Goal: Information Seeking & Learning: Find specific fact

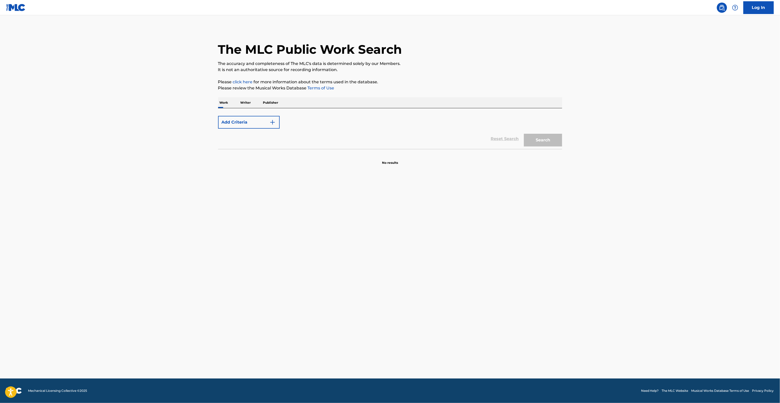
click at [622, 158] on main "The MLC Public Work Search The accuracy and completeness of The MLC's data is d…" at bounding box center [390, 196] width 780 height 363
click at [614, 112] on main "The MLC Public Work Search The accuracy and completeness of The MLC's data is d…" at bounding box center [390, 196] width 780 height 363
click at [607, 330] on main "The MLC Public Work Search The accuracy and completeness of The MLC's data is d…" at bounding box center [390, 196] width 780 height 363
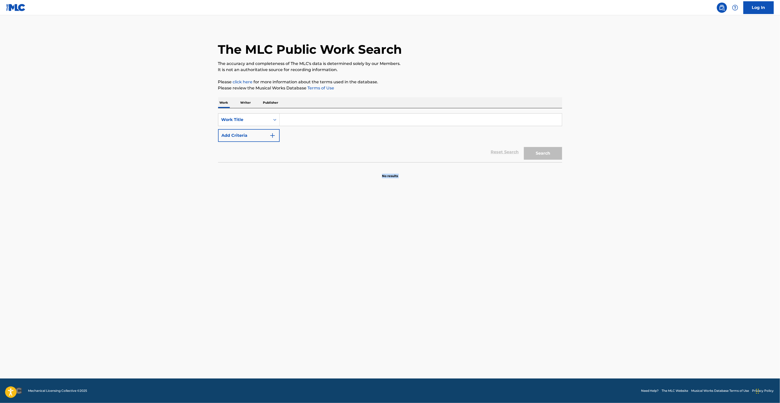
click at [607, 330] on main "The MLC Public Work Search The accuracy and completeness of The MLC's data is d…" at bounding box center [390, 196] width 780 height 363
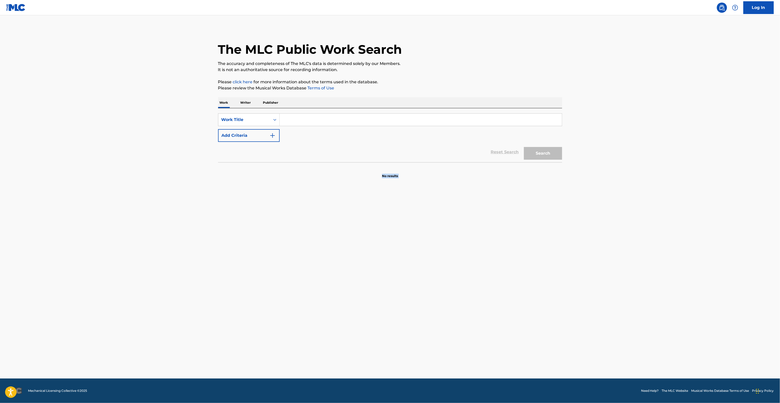
click at [607, 330] on main "The MLC Public Work Search The accuracy and completeness of The MLC's data is d…" at bounding box center [390, 196] width 780 height 363
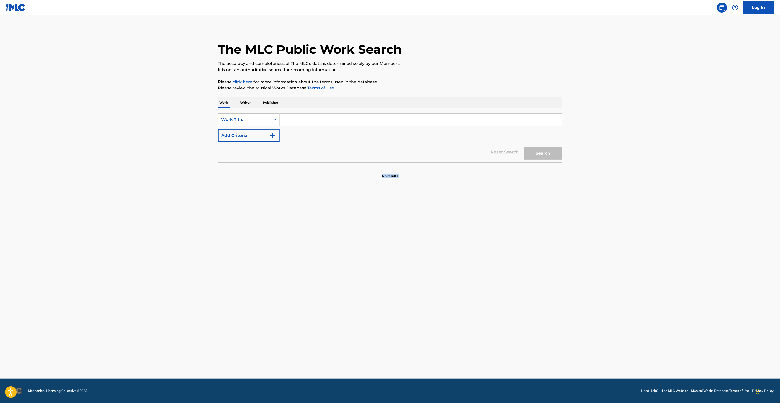
click at [607, 330] on main "The MLC Public Work Search The accuracy and completeness of The MLC's data is d…" at bounding box center [390, 196] width 780 height 363
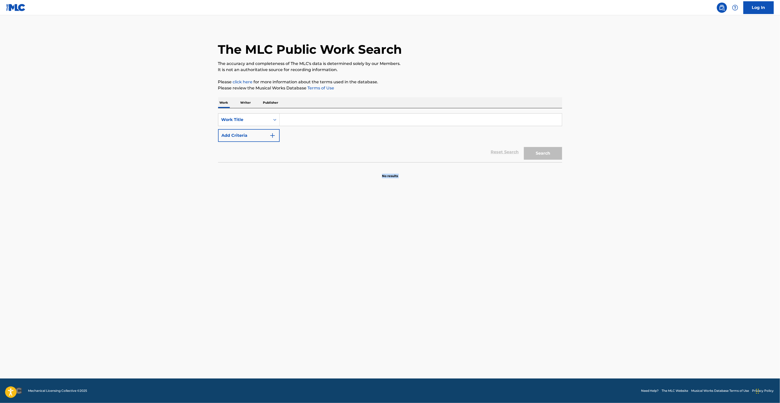
click at [607, 330] on main "The MLC Public Work Search The accuracy and completeness of The MLC's data is d…" at bounding box center [390, 196] width 780 height 363
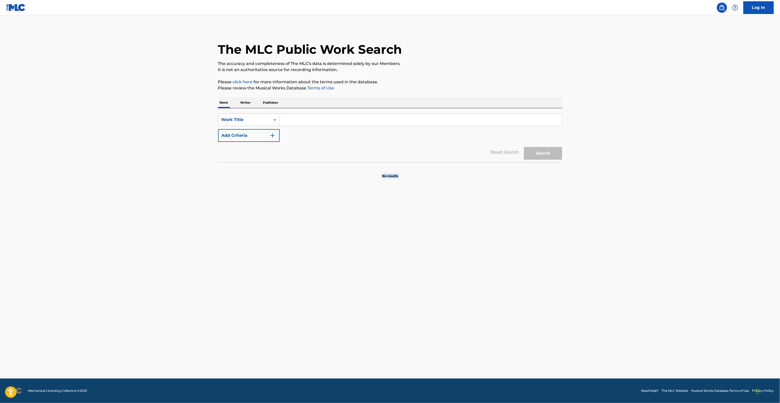
click at [607, 330] on main "The MLC Public Work Search The accuracy and completeness of The MLC's data is d…" at bounding box center [390, 196] width 780 height 363
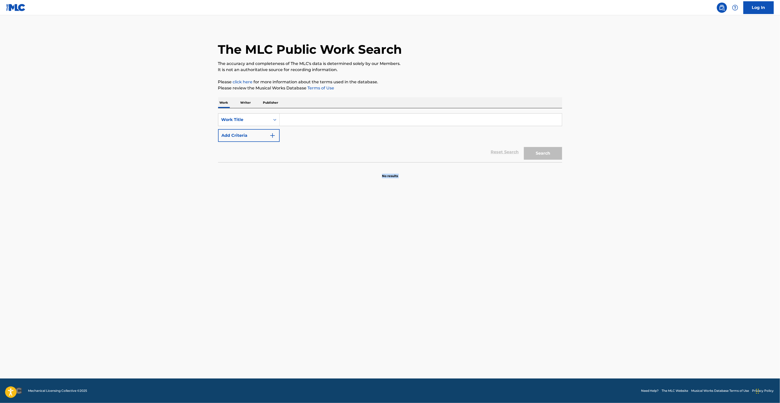
click at [607, 330] on main "The MLC Public Work Search The accuracy and completeness of The MLC's data is d…" at bounding box center [390, 196] width 780 height 363
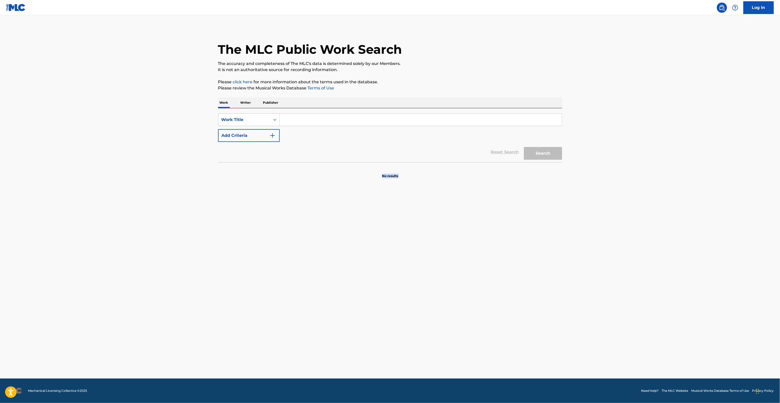
click at [607, 330] on main "The MLC Public Work Search The accuracy and completeness of The MLC's data is d…" at bounding box center [390, 196] width 780 height 363
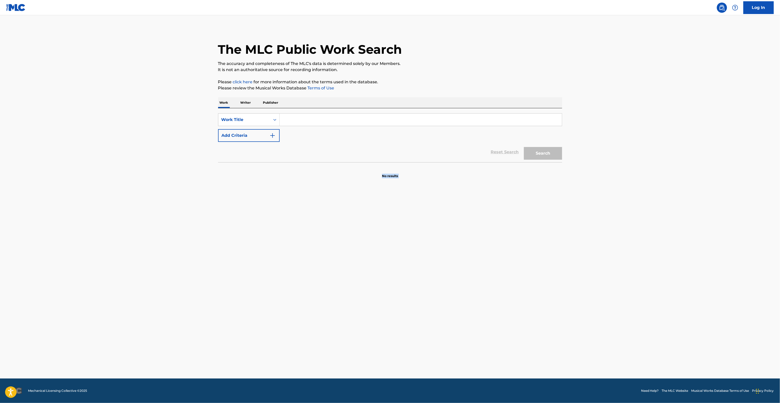
click at [607, 330] on main "The MLC Public Work Search The accuracy and completeness of The MLC's data is d…" at bounding box center [390, 196] width 780 height 363
click at [780, 0] on html "Accessibility Screen-Reader Guide, Feedback, and Issue Reporting | New window C…" at bounding box center [390, 201] width 780 height 403
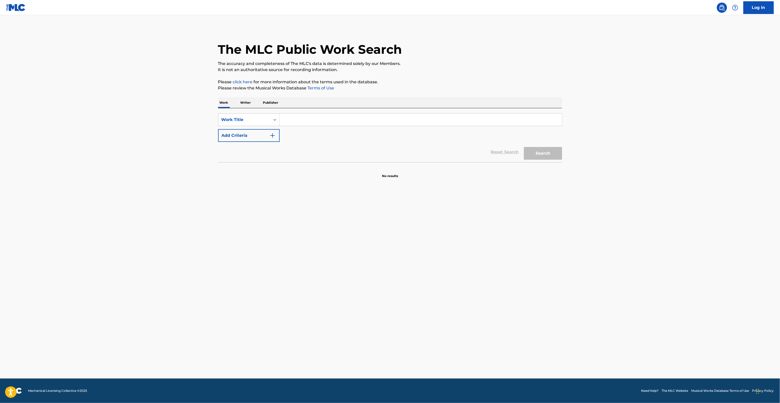
click at [0, 205] on main "The MLC Public Work Search The accuracy and completeness of The MLC's data is d…" at bounding box center [390, 196] width 780 height 363
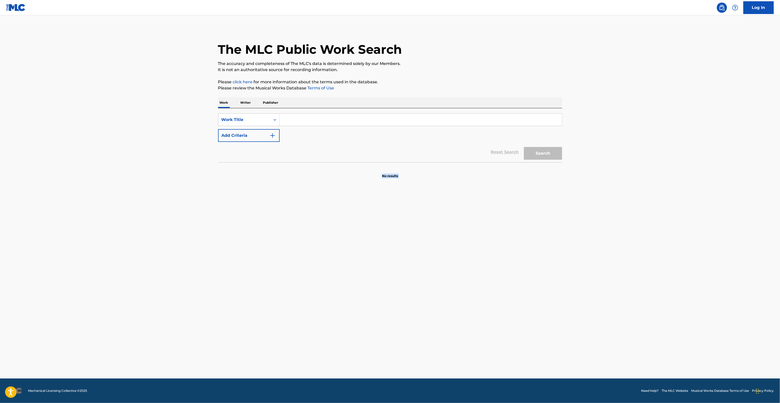
click at [0, 205] on main "The MLC Public Work Search The accuracy and completeness of The MLC's data is d…" at bounding box center [390, 196] width 780 height 363
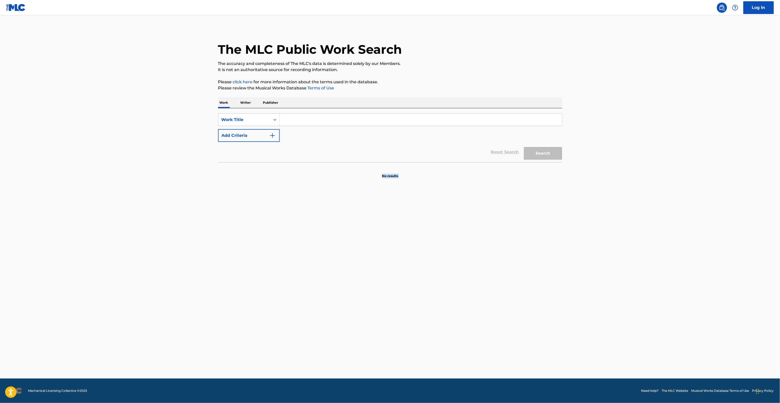
click at [0, 205] on main "The MLC Public Work Search The accuracy and completeness of The MLC's data is d…" at bounding box center [390, 196] width 780 height 363
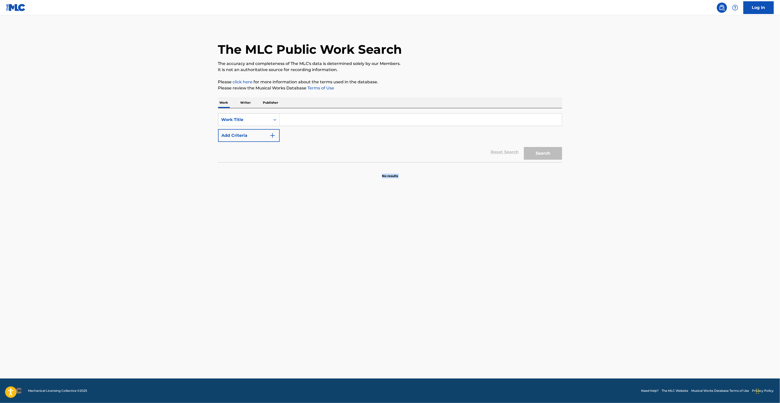
click at [0, 205] on main "The MLC Public Work Search The accuracy and completeness of The MLC's data is d…" at bounding box center [390, 196] width 780 height 363
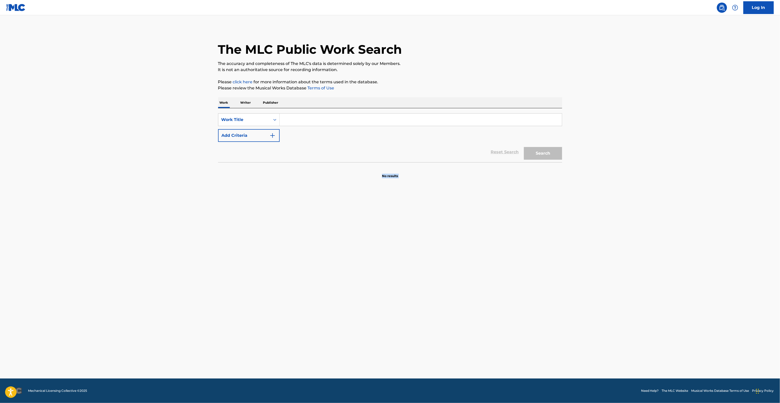
click at [0, 205] on main "The MLC Public Work Search The accuracy and completeness of The MLC's data is d…" at bounding box center [390, 196] width 780 height 363
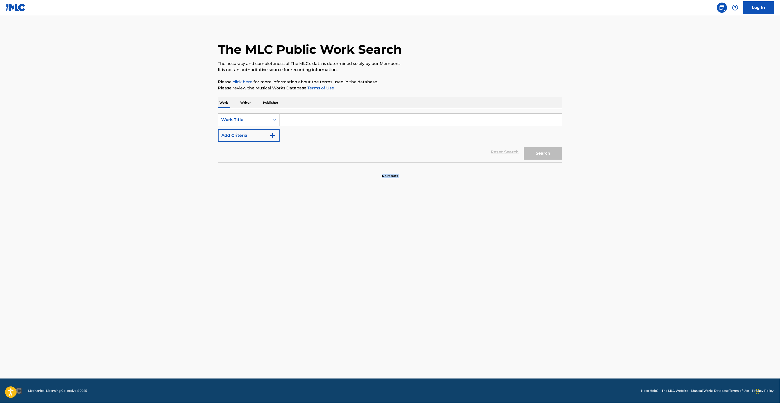
click at [0, 205] on main "The MLC Public Work Search The accuracy and completeness of The MLC's data is d…" at bounding box center [390, 196] width 780 height 363
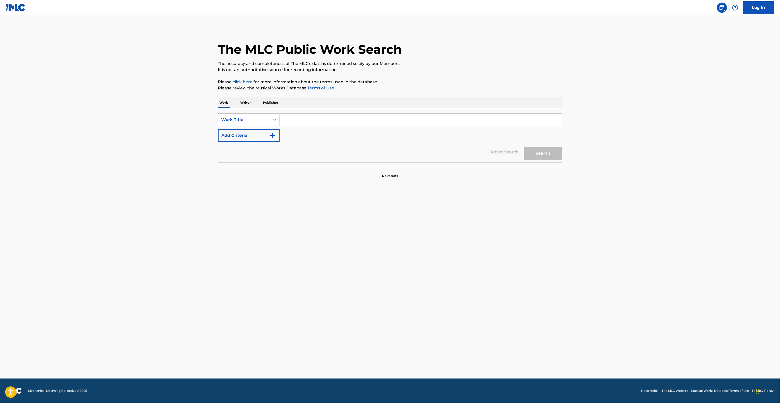
drag, startPoint x: 110, startPoint y: 16, endPoint x: 140, endPoint y: 10, distance: 31.1
click at [111, 16] on main "The MLC Public Work Search The accuracy and completeness of The MLC's data is d…" at bounding box center [390, 196] width 780 height 363
click at [403, 220] on main "The MLC Public Work Search The accuracy and completeness of The MLC's data is d…" at bounding box center [390, 196] width 780 height 363
click at [403, 219] on main "The MLC Public Work Search The accuracy and completeness of The MLC's data is d…" at bounding box center [390, 196] width 780 height 363
click at [403, 217] on main "The MLC Public Work Search The accuracy and completeness of The MLC's data is d…" at bounding box center [390, 196] width 780 height 363
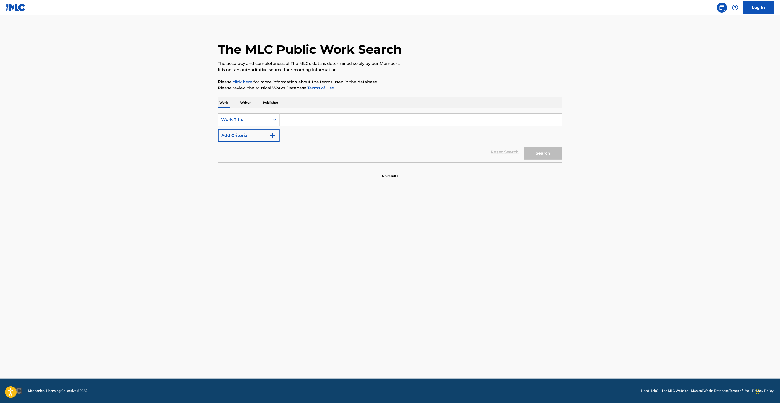
click at [403, 217] on main "The MLC Public Work Search The accuracy and completeness of The MLC's data is d…" at bounding box center [390, 196] width 780 height 363
click at [487, 228] on main "The MLC Public Work Search The accuracy and completeness of The MLC's data is d…" at bounding box center [390, 196] width 780 height 363
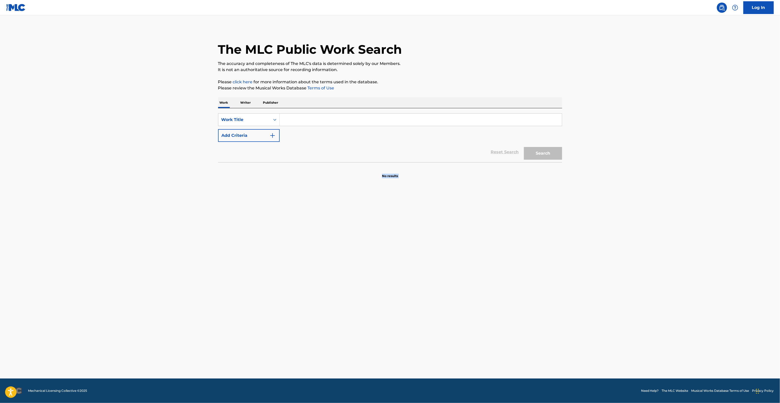
click at [487, 228] on main "The MLC Public Work Search The accuracy and completeness of The MLC's data is d…" at bounding box center [390, 196] width 780 height 363
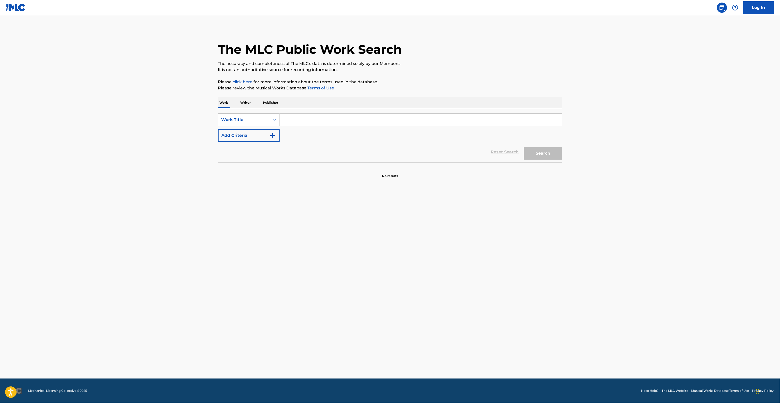
click at [487, 228] on main "The MLC Public Work Search The accuracy and completeness of The MLC's data is d…" at bounding box center [390, 196] width 780 height 363
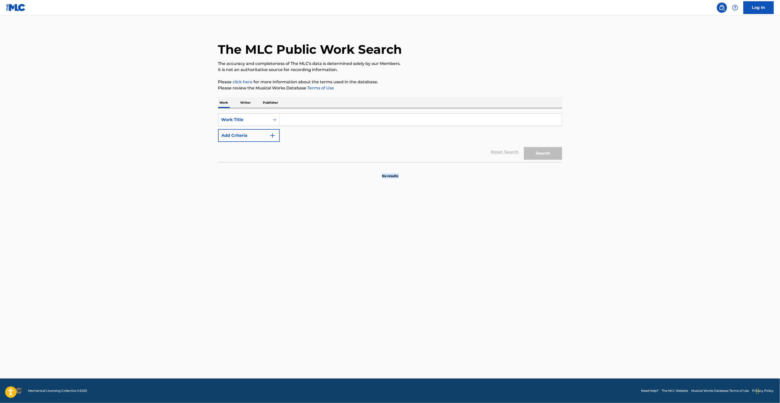
click at [487, 228] on main "The MLC Public Work Search The accuracy and completeness of The MLC's data is d…" at bounding box center [390, 196] width 780 height 363
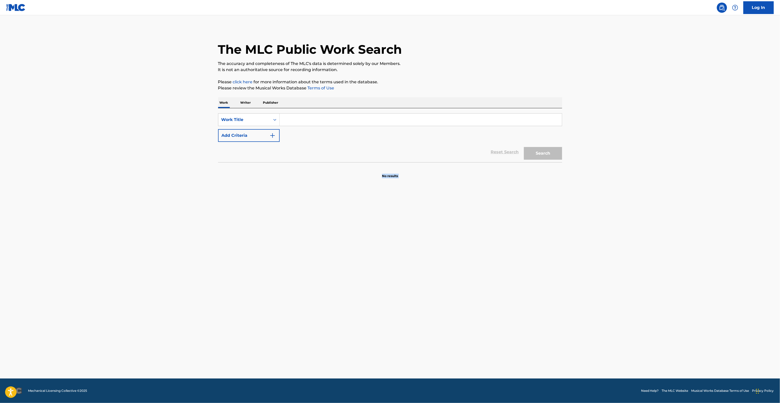
click at [487, 228] on main "The MLC Public Work Search The accuracy and completeness of The MLC's data is d…" at bounding box center [390, 196] width 780 height 363
click at [611, 237] on main "The MLC Public Work Search The accuracy and completeness of The MLC's data is d…" at bounding box center [390, 196] width 780 height 363
click at [631, 290] on main "The MLC Public Work Search The accuracy and completeness of The MLC's data is d…" at bounding box center [390, 196] width 780 height 363
drag, startPoint x: 630, startPoint y: 295, endPoint x: 632, endPoint y: 298, distance: 4.1
click at [632, 298] on main "The MLC Public Work Search The accuracy and completeness of The MLC's data is d…" at bounding box center [390, 196] width 780 height 363
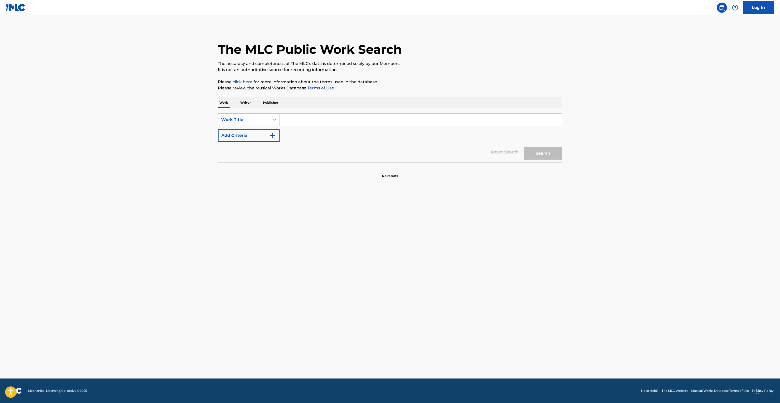
click at [637, 304] on main "The MLC Public Work Search The accuracy and completeness of The MLC's data is d…" at bounding box center [390, 196] width 780 height 363
drag, startPoint x: 637, startPoint y: 304, endPoint x: 636, endPoint y: 317, distance: 12.7
click at [637, 310] on main "The MLC Public Work Search The accuracy and completeness of The MLC's data is d…" at bounding box center [390, 196] width 780 height 363
drag, startPoint x: 637, startPoint y: 320, endPoint x: 637, endPoint y: 325, distance: 4.6
click at [637, 325] on main "The MLC Public Work Search The accuracy and completeness of The MLC's data is d…" at bounding box center [390, 196] width 780 height 363
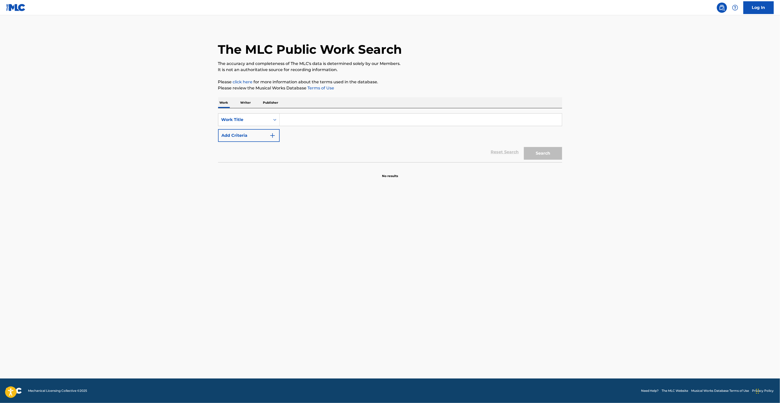
click at [642, 331] on main "The MLC Public Work Search The accuracy and completeness of The MLC's data is d…" at bounding box center [390, 196] width 780 height 363
click at [644, 329] on main "The MLC Public Work Search The accuracy and completeness of The MLC's data is d…" at bounding box center [390, 196] width 780 height 363
click at [642, 325] on main "The MLC Public Work Search The accuracy and completeness of The MLC's data is d…" at bounding box center [390, 196] width 780 height 363
click at [663, 341] on main "The MLC Public Work Search The accuracy and completeness of The MLC's data is d…" at bounding box center [390, 196] width 780 height 363
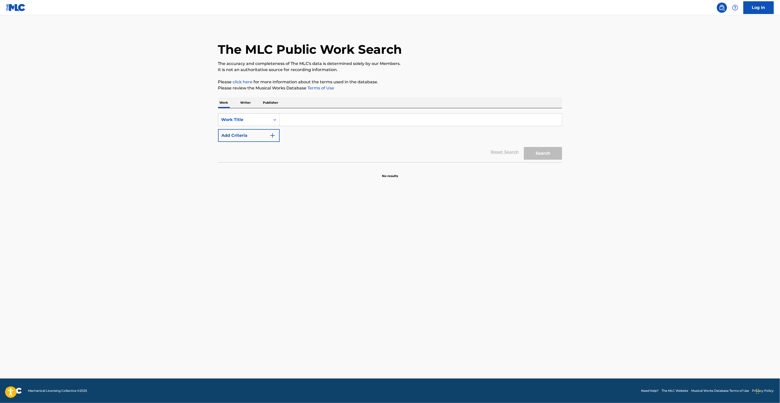
drag, startPoint x: 665, startPoint y: 356, endPoint x: 665, endPoint y: 349, distance: 7.1
click at [665, 349] on main "The MLC Public Work Search The accuracy and completeness of The MLC's data is d…" at bounding box center [390, 196] width 780 height 363
click at [738, 226] on main "The MLC Public Work Search The accuracy and completeness of The MLC's data is d…" at bounding box center [390, 196] width 780 height 363
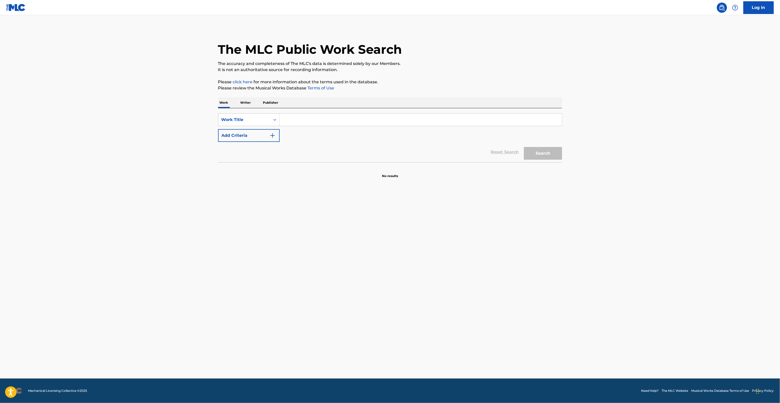
click at [738, 226] on main "The MLC Public Work Search The accuracy and completeness of The MLC's data is d…" at bounding box center [390, 196] width 780 height 363
drag, startPoint x: 738, startPoint y: 226, endPoint x: 738, endPoint y: 222, distance: 4.8
click at [738, 222] on main "The MLC Public Work Search The accuracy and completeness of The MLC's data is d…" at bounding box center [390, 196] width 780 height 363
click at [739, 213] on main "The MLC Public Work Search The accuracy and completeness of The MLC's data is d…" at bounding box center [390, 196] width 780 height 363
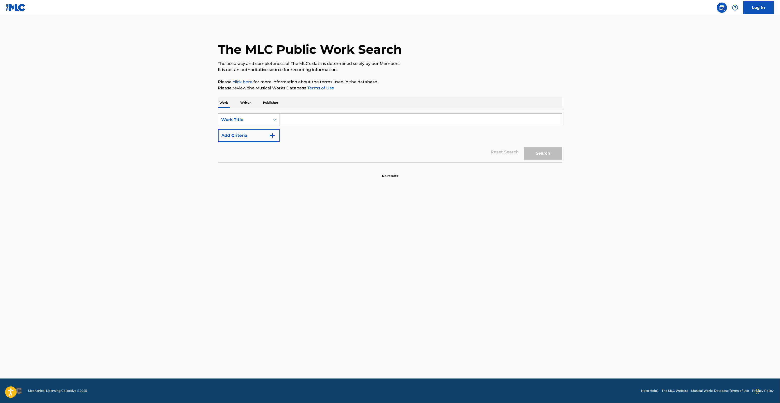
click at [739, 213] on main "The MLC Public Work Search The accuracy and completeness of The MLC's data is d…" at bounding box center [390, 196] width 780 height 363
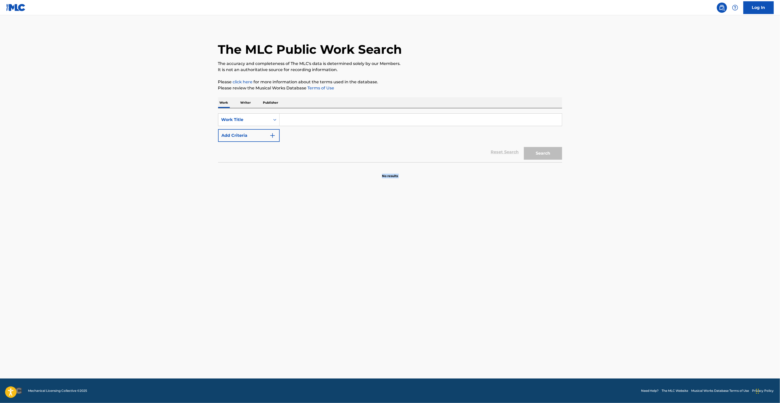
click at [739, 213] on main "The MLC Public Work Search The accuracy and completeness of The MLC's data is d…" at bounding box center [390, 196] width 780 height 363
click at [611, 282] on main "The MLC Public Work Search The accuracy and completeness of The MLC's data is d…" at bounding box center [390, 196] width 780 height 363
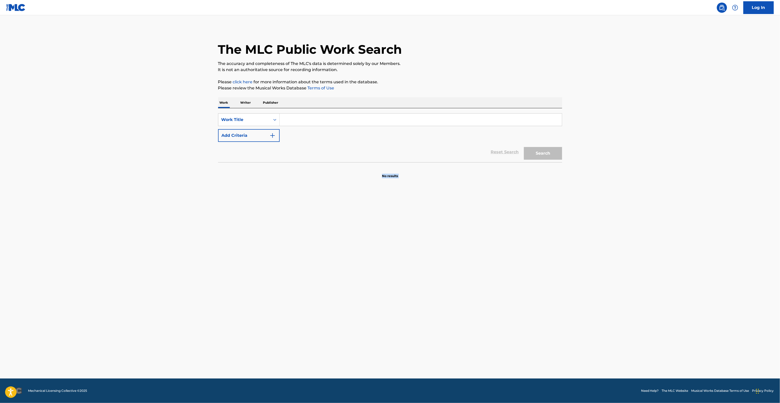
click at [354, 245] on main "The MLC Public Work Search The accuracy and completeness of The MLC's data is d…" at bounding box center [390, 196] width 780 height 363
click at [401, 176] on section "No results" at bounding box center [390, 171] width 344 height 13
click at [305, 122] on input "Search Form" at bounding box center [421, 119] width 282 height 12
paste input "Planting Daisies"
type input "Planting Daisies"
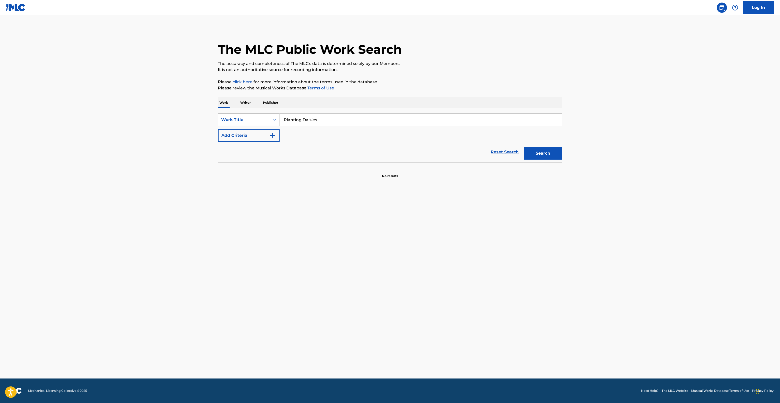
click at [255, 138] on button "Add Criteria" at bounding box center [249, 135] width 62 height 13
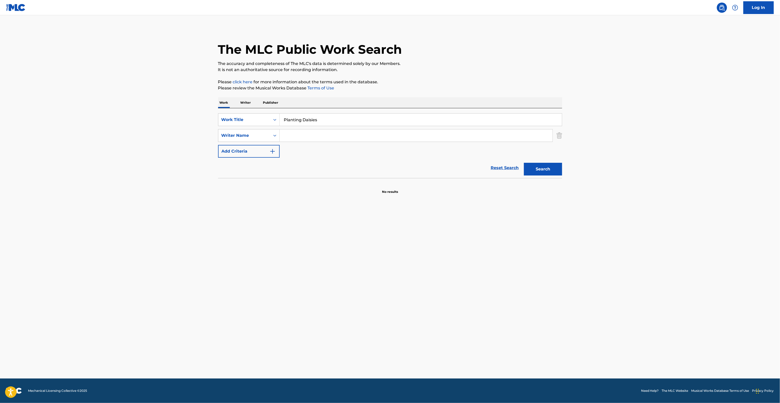
click at [367, 150] on div "SearchWithCriteria1830262a-15e1-445e-851e-2e21fa7f9b9e Work Title Planting Dais…" at bounding box center [390, 135] width 344 height 44
click at [363, 133] on input "Search Form" at bounding box center [416, 135] width 273 height 12
paste input "Zachariou"
type input "Zachariou"
click at [551, 174] on button "Search" at bounding box center [543, 169] width 38 height 13
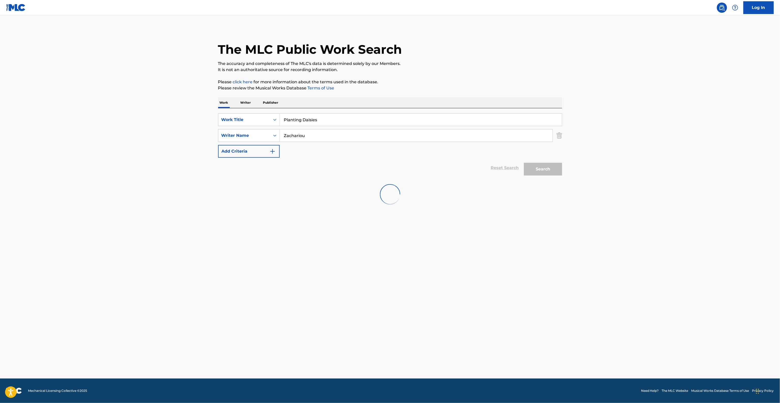
click at [551, 174] on div "Search" at bounding box center [541, 168] width 41 height 20
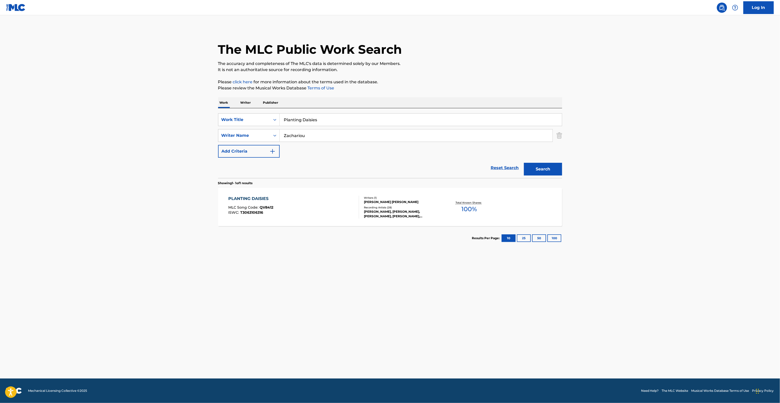
click at [239, 198] on div "PLANTING DAISIES" at bounding box center [250, 198] width 45 height 6
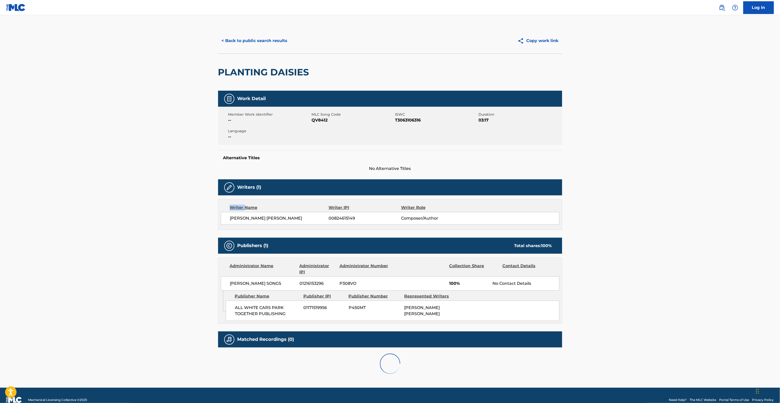
click at [239, 198] on div "Writers (1) Writer Name Writer IPI Writer Role JULIANNA COSTANDINA ZACHARIOU 00…" at bounding box center [390, 204] width 344 height 51
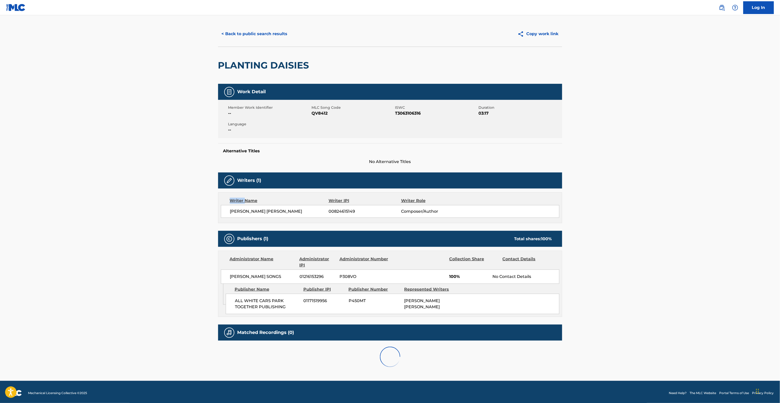
scroll to position [10, 0]
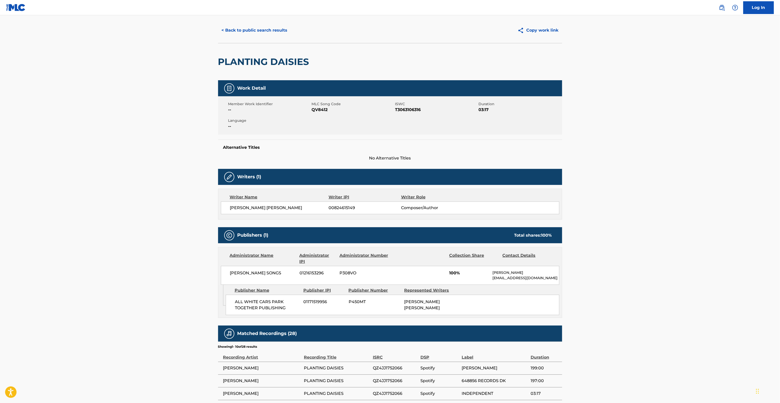
click at [171, 256] on main "< Back to public search results Copy work link PLANTING DAISIES Work Detail Mem…" at bounding box center [390, 260] width 780 height 510
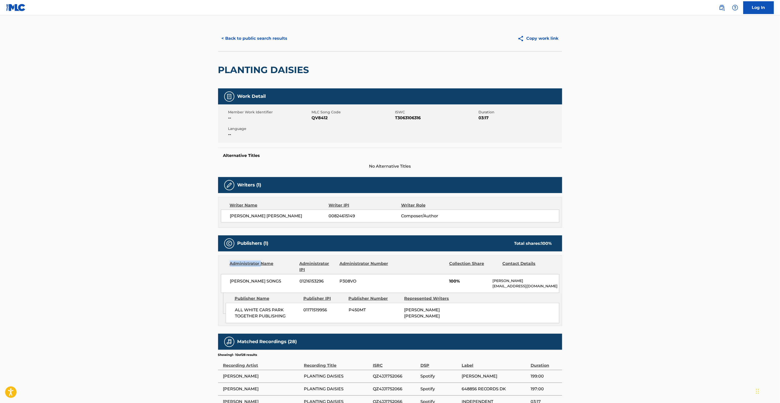
scroll to position [0, 0]
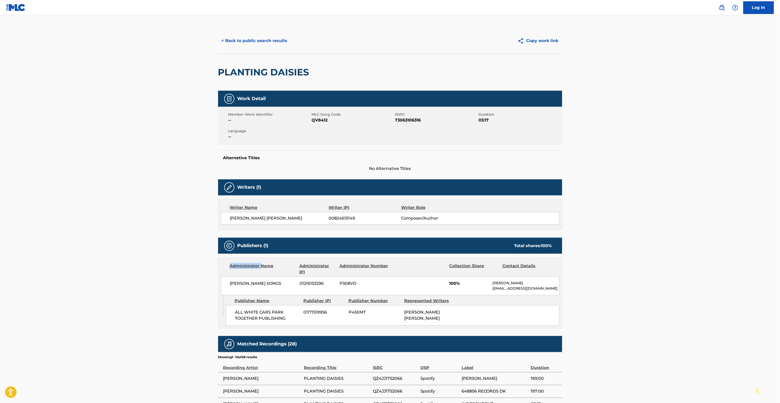
click at [263, 46] on button "< Back to public search results" at bounding box center [254, 40] width 73 height 13
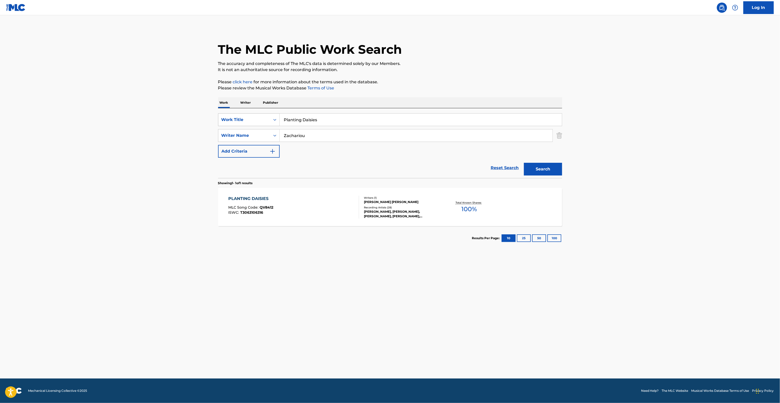
drag, startPoint x: 309, startPoint y: 133, endPoint x: 235, endPoint y: 123, distance: 75.2
click at [235, 123] on div "SearchWithCriteria1830262a-15e1-445e-851e-2e21fa7f9b9e Work Title Planting Dais…" at bounding box center [390, 135] width 344 height 44
paste input "Babatunde"
type input "Babatunde"
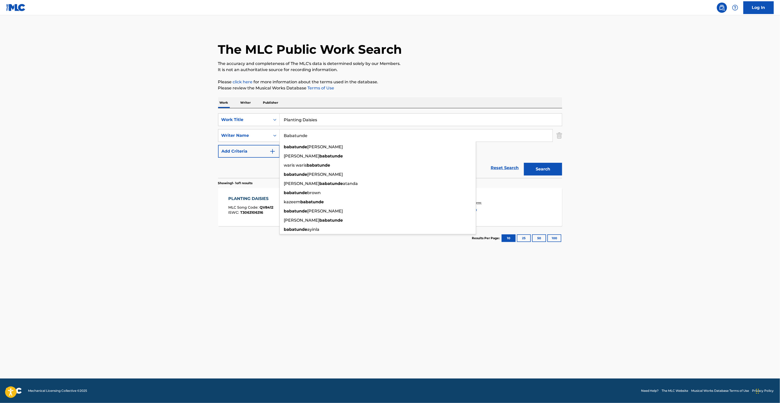
click at [346, 127] on div "SearchWithCriteria1830262a-15e1-445e-851e-2e21fa7f9b9e Work Title Planting Dais…" at bounding box center [390, 135] width 344 height 44
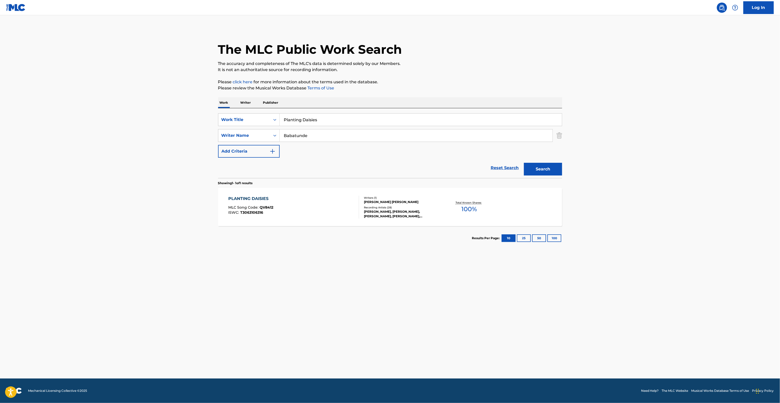
drag, startPoint x: 353, startPoint y: 120, endPoint x: 249, endPoint y: 108, distance: 104.8
click at [244, 108] on div "SearchWithCriteria1830262a-15e1-445e-851e-2e21fa7f9b9e Work Title Planting Dais…" at bounding box center [390, 143] width 344 height 70
paste input "Best Friend"
type input "Best Friend"
click at [536, 164] on button "Search" at bounding box center [543, 169] width 38 height 13
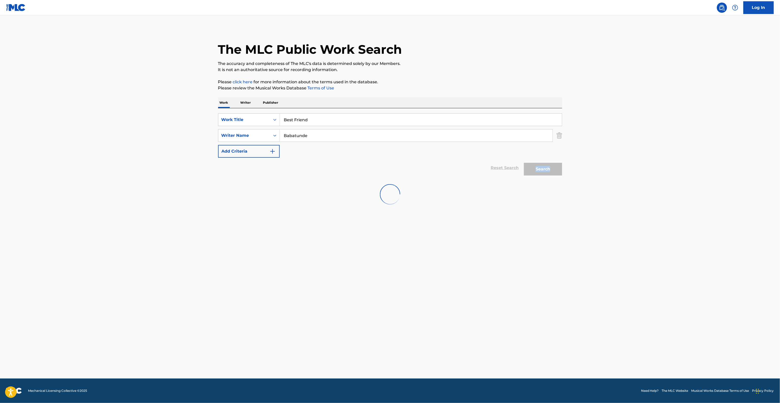
click at [536, 164] on div "Search" at bounding box center [541, 168] width 41 height 20
click at [446, 82] on p "Please click here for more information about the terms used in the database." at bounding box center [390, 82] width 344 height 6
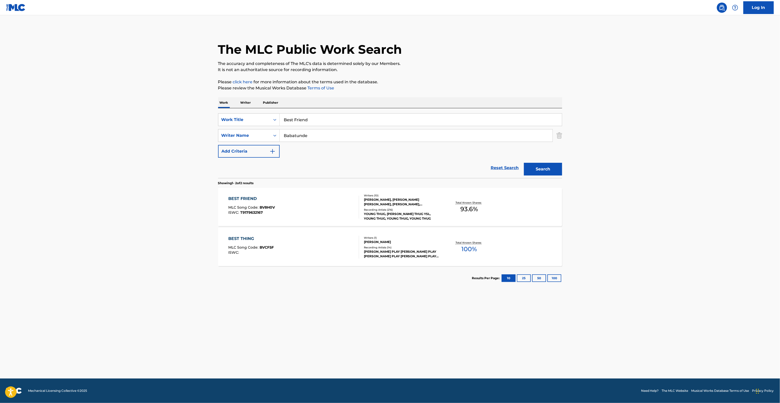
click at [116, 205] on main "The MLC Public Work Search The accuracy and completeness of The MLC's data is d…" at bounding box center [390, 196] width 780 height 363
drag, startPoint x: 321, startPoint y: 136, endPoint x: 215, endPoint y: 121, distance: 107.2
click at [210, 121] on main "The MLC Public Work Search The accuracy and completeness of The MLC's data is d…" at bounding box center [390, 196] width 780 height 363
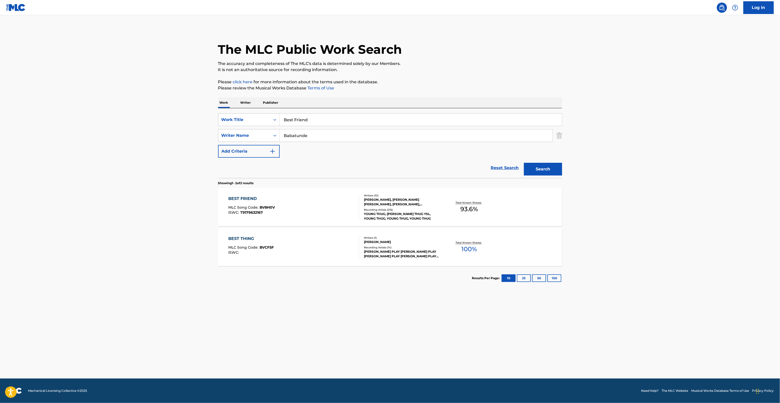
paste input "NICHOLSON"
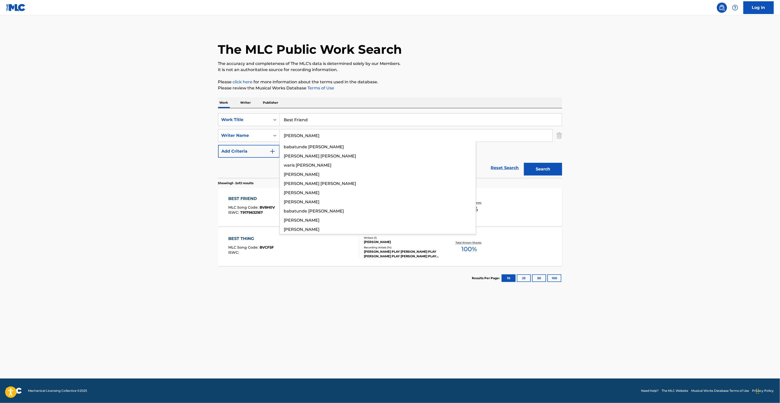
click at [541, 168] on button "Search" at bounding box center [543, 169] width 38 height 13
click at [541, 168] on div "Search" at bounding box center [541, 168] width 41 height 20
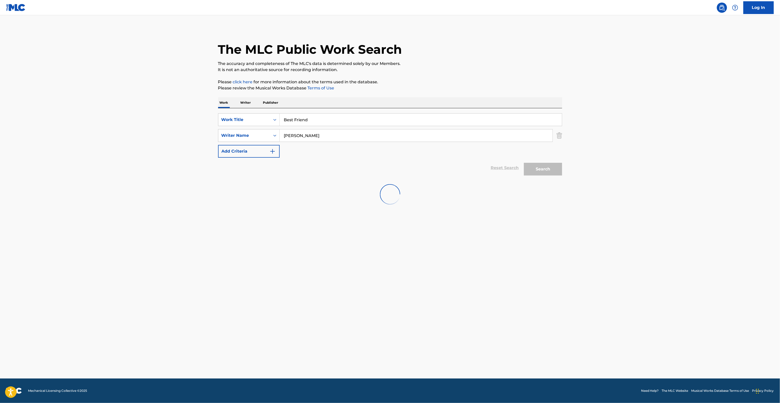
click at [383, 229] on main "The MLC Public Work Search The accuracy and completeness of The MLC's data is d…" at bounding box center [390, 196] width 780 height 363
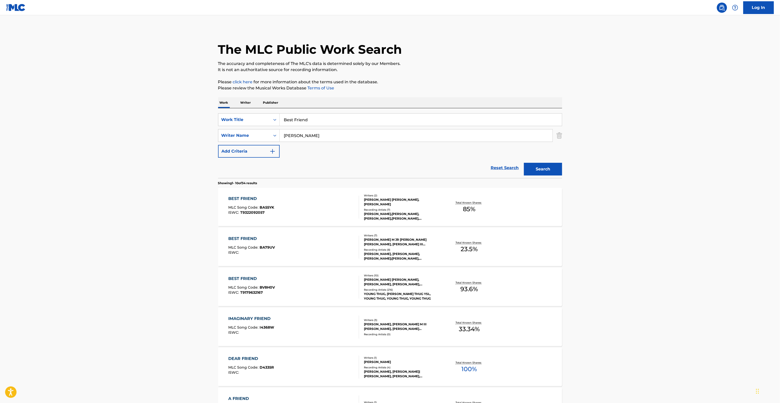
click at [78, 179] on main "The MLC Public Work Search The accuracy and completeness of The MLC's data is d…" at bounding box center [390, 314] width 780 height 599
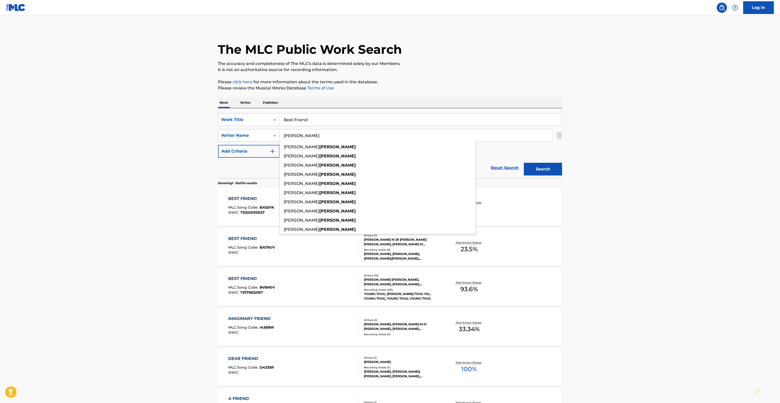
drag, startPoint x: 243, startPoint y: 131, endPoint x: 286, endPoint y: 139, distance: 43.4
click at [235, 132] on div "SearchWithCriteriacaad7508-8164-40a3-acb3-8bf91ca9bc6d Writer Name NICHOLSON ro…" at bounding box center [390, 135] width 344 height 13
paste input "Ferguson"
type input "Ferguson"
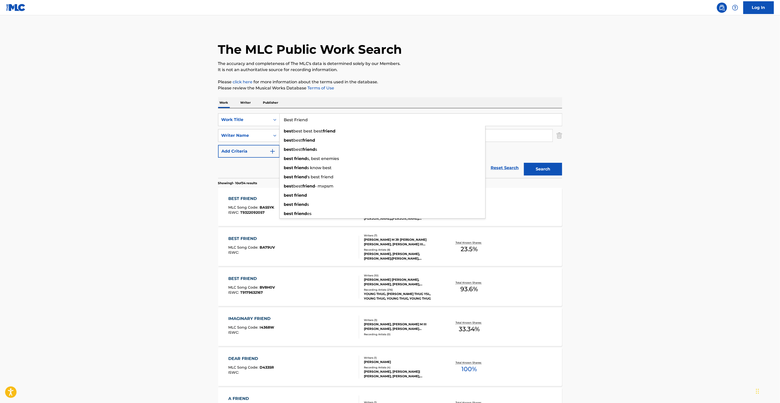
drag, startPoint x: 321, startPoint y: 117, endPoint x: 216, endPoint y: 103, distance: 105.7
click at [199, 101] on main "The MLC Public Work Search The accuracy and completeness of The MLC's data is d…" at bounding box center [390, 314] width 780 height 599
paste input "Out My Way"
type input "Out My Way"
click at [536, 174] on button "Search" at bounding box center [543, 169] width 38 height 13
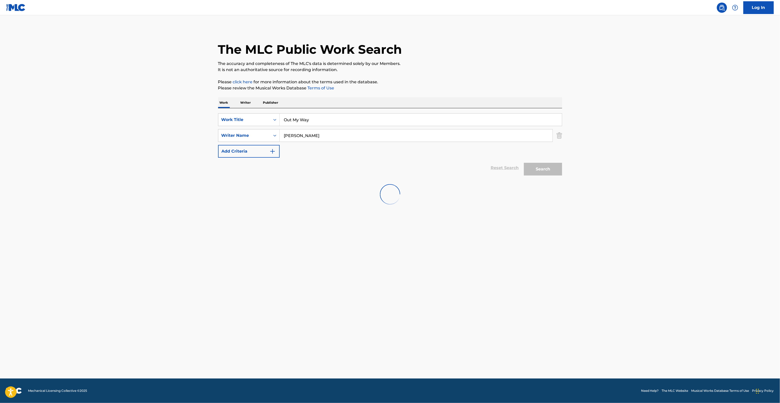
click at [636, 172] on main "The MLC Public Work Search The accuracy and completeness of The MLC's data is d…" at bounding box center [390, 196] width 780 height 363
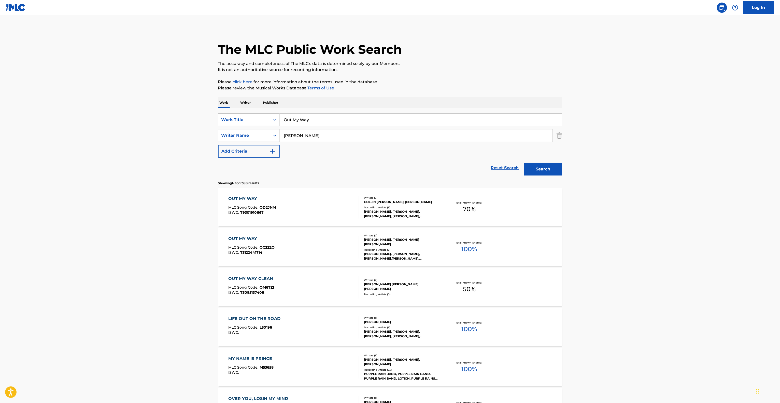
click at [614, 223] on main "The MLC Public Work Search The accuracy and completeness of The MLC's data is d…" at bounding box center [390, 314] width 780 height 599
click at [245, 236] on div "OUT MY WAY" at bounding box center [251, 238] width 46 height 6
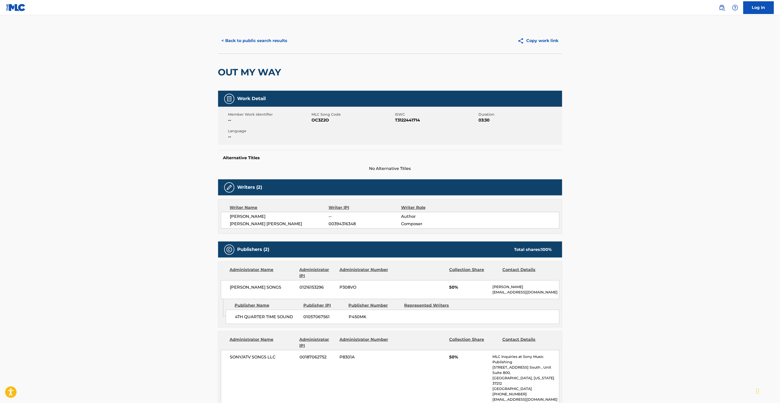
click at [278, 41] on button "< Back to public search results" at bounding box center [254, 40] width 73 height 13
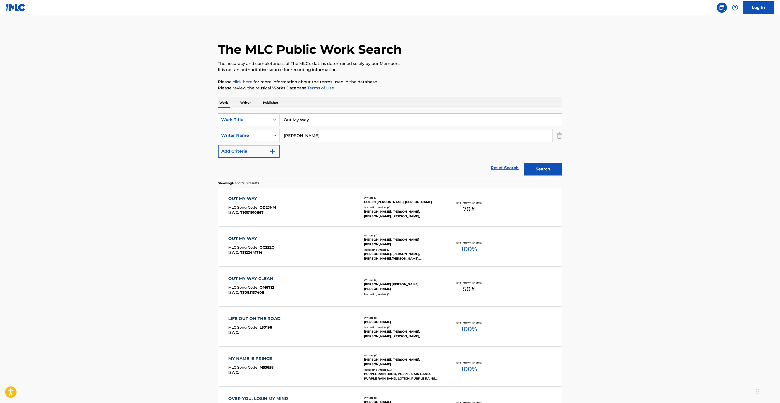
drag, startPoint x: 320, startPoint y: 117, endPoint x: 198, endPoint y: 101, distance: 123.2
click at [198, 101] on main "The MLC Public Work Search The accuracy and completeness of The MLC's data is d…" at bounding box center [390, 314] width 780 height 599
paste input "Girlfriend"
type input "Girlfriend"
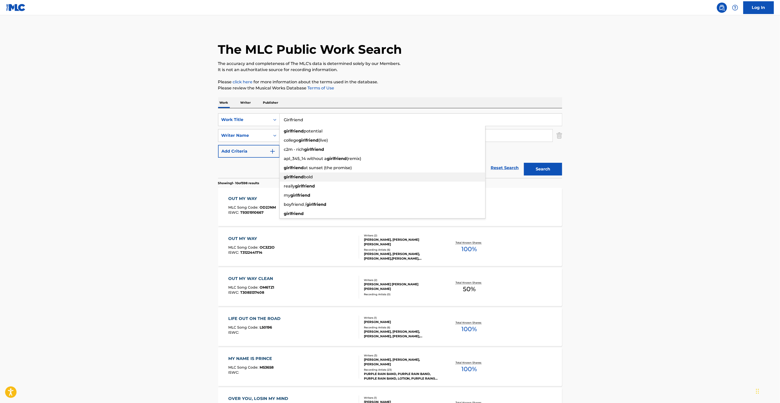
click at [145, 150] on main "The MLC Public Work Search The accuracy and completeness of The MLC's data is d…" at bounding box center [390, 314] width 780 height 599
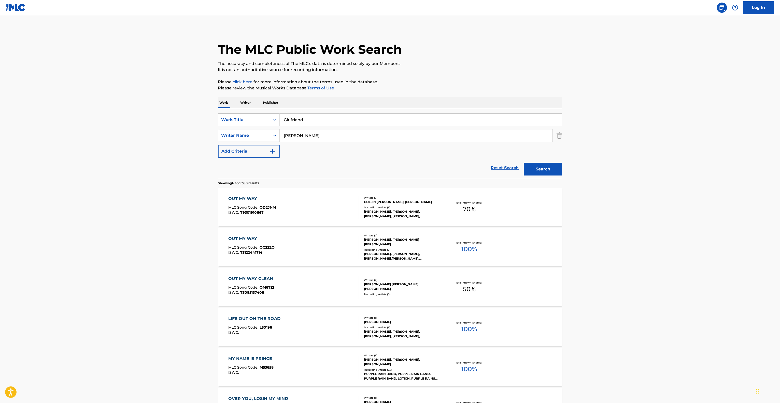
drag, startPoint x: 297, startPoint y: 133, endPoint x: 255, endPoint y: 132, distance: 42.5
click at [255, 132] on div "SearchWithCriteriacaad7508-8164-40a3-acb3-8bf91ca9bc6d Writer Name Ferguson" at bounding box center [390, 135] width 344 height 13
paste input "Augello"
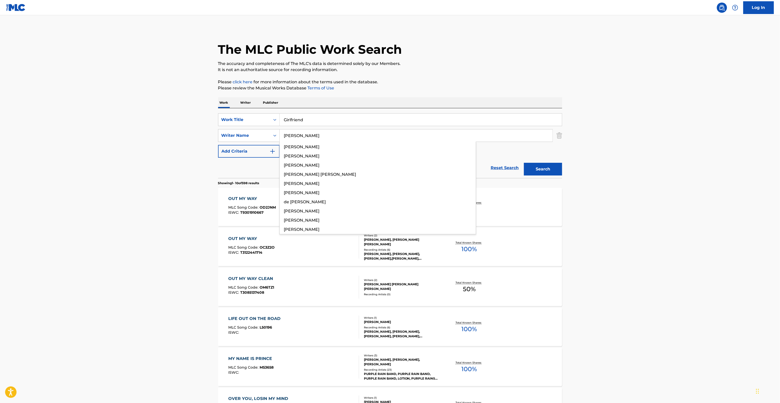
type input "Augello"
click at [538, 166] on button "Search" at bounding box center [543, 169] width 38 height 13
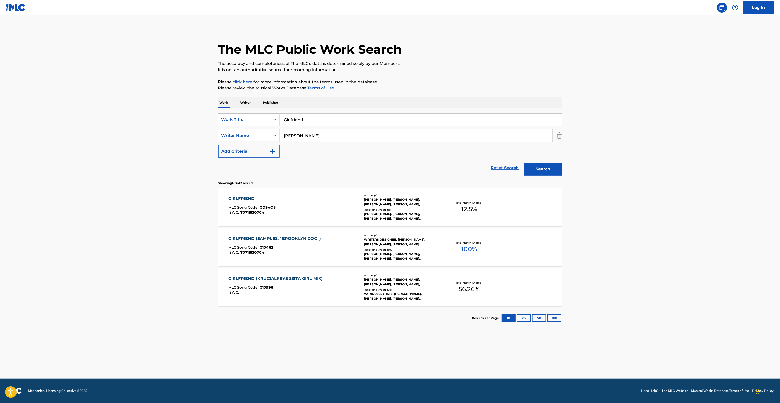
click at [247, 197] on div "GIRLFRIEND" at bounding box center [251, 198] width 47 height 6
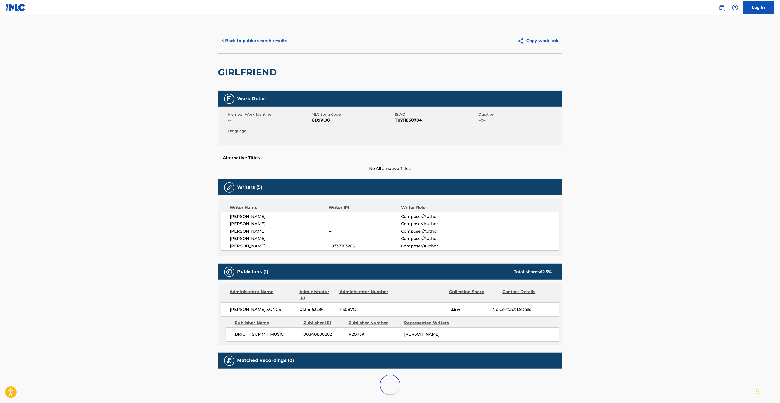
scroll to position [32, 0]
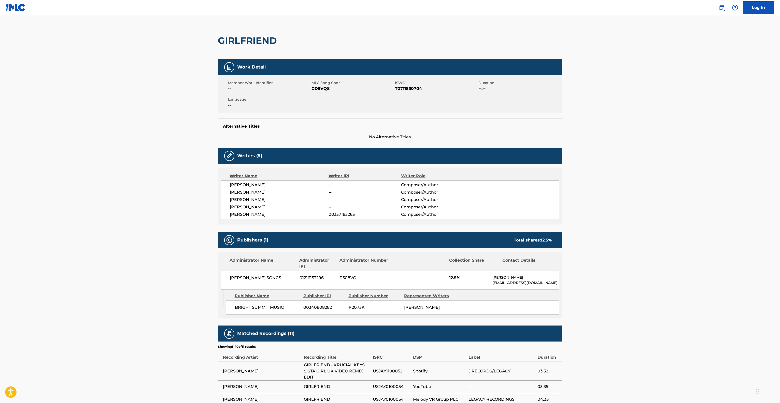
click at [648, 212] on main "< Back to public search results Copy work link GIRLFRIEND Work Detail Member Wo…" at bounding box center [390, 252] width 780 height 537
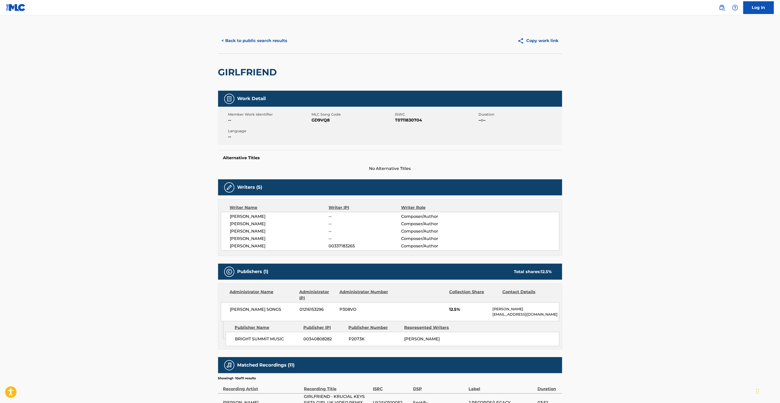
drag, startPoint x: 268, startPoint y: 32, endPoint x: 267, endPoint y: 38, distance: 5.9
click at [267, 33] on div "< Back to public search results Copy work link" at bounding box center [390, 40] width 344 height 25
click at [267, 44] on button "< Back to public search results" at bounding box center [254, 40] width 73 height 13
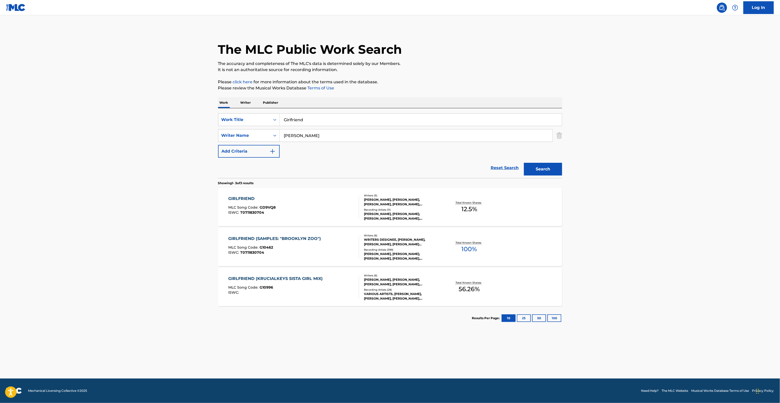
click at [318, 105] on div "Work Writer Publisher" at bounding box center [390, 102] width 344 height 11
drag, startPoint x: 310, startPoint y: 116, endPoint x: 240, endPoint y: 110, distance: 70.0
click at [232, 110] on div "SearchWithCriteria1830262a-15e1-445e-851e-2e21fa7f9b9e Work Title Girlfriend Se…" at bounding box center [390, 143] width 344 height 70
click at [551, 236] on div "GIRLFRIEND (SAMPLES: "BROOKLYN ZOO") MLC Song Code : G10462 ISWC : T0711830704 …" at bounding box center [390, 247] width 344 height 38
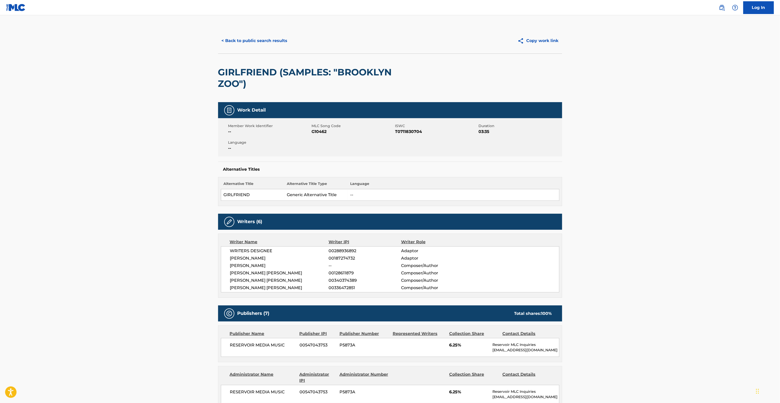
click at [271, 36] on button "< Back to public search results" at bounding box center [254, 40] width 73 height 13
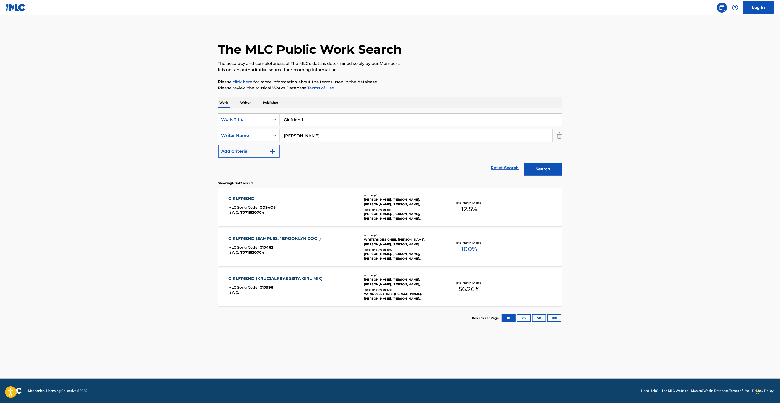
click at [289, 243] on div "GIRLFRIEND (SAMPLES: "BROOKLYN ZOO") MLC Song Code : G10462 ISWC : T0711830704" at bounding box center [275, 246] width 95 height 23
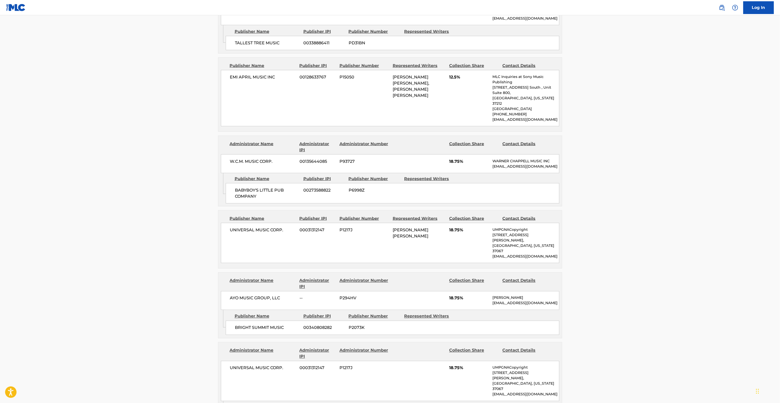
scroll to position [356, 0]
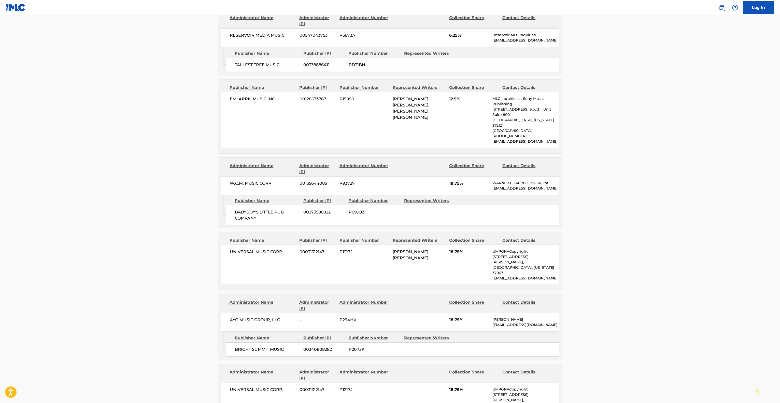
click at [373, 266] on div "UNIVERSAL MUSIC CORP. 00031312147 P1217J ALICIA J AUGELLO COOK 18.75% UMPGNACop…" at bounding box center [390, 265] width 338 height 40
click at [374, 265] on div "UNIVERSAL MUSIC CORP. 00031312147 P1217J ALICIA J AUGELLO COOK 18.75% UMPGNACop…" at bounding box center [390, 265] width 338 height 40
drag, startPoint x: 375, startPoint y: 264, endPoint x: 380, endPoint y: 264, distance: 5.3
click at [375, 264] on div "UNIVERSAL MUSIC CORP. 00031312147 P1217J ALICIA J AUGELLO COOK 18.75% UMPGNACop…" at bounding box center [390, 265] width 338 height 40
click at [633, 177] on main "< Back to public search results Copy work link GIRLFRIEND (SAMPLES: "BROOKLYN Z…" at bounding box center [390, 156] width 780 height 994
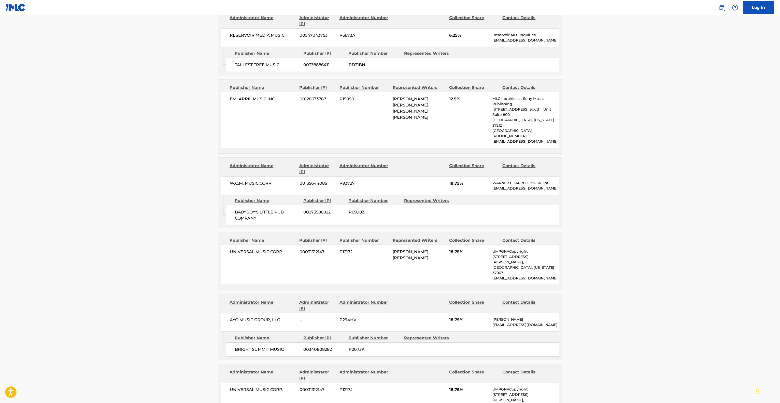
click at [633, 177] on main "< Back to public search results Copy work link GIRLFRIEND (SAMPLES: "BROOKLYN Z…" at bounding box center [390, 156] width 780 height 994
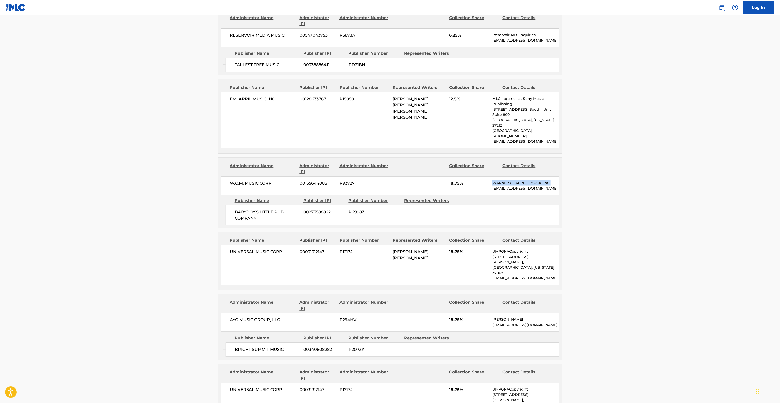
click at [633, 177] on main "< Back to public search results Copy work link GIRLFRIEND (SAMPLES: "BROOKLYN Z…" at bounding box center [390, 156] width 780 height 994
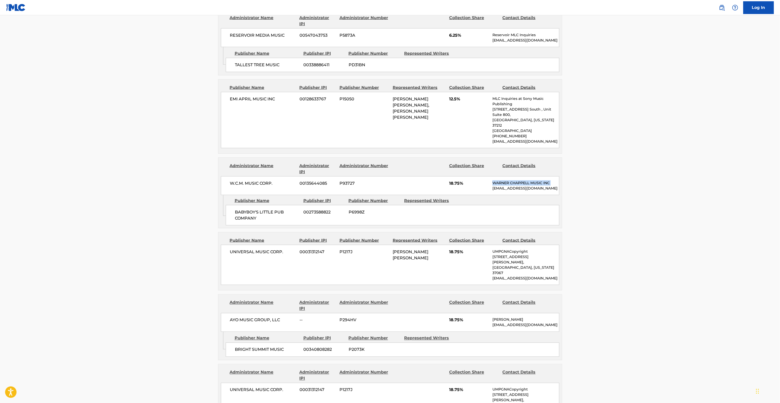
click at [633, 177] on main "< Back to public search results Copy work link GIRLFRIEND (SAMPLES: "BROOKLYN Z…" at bounding box center [390, 156] width 780 height 994
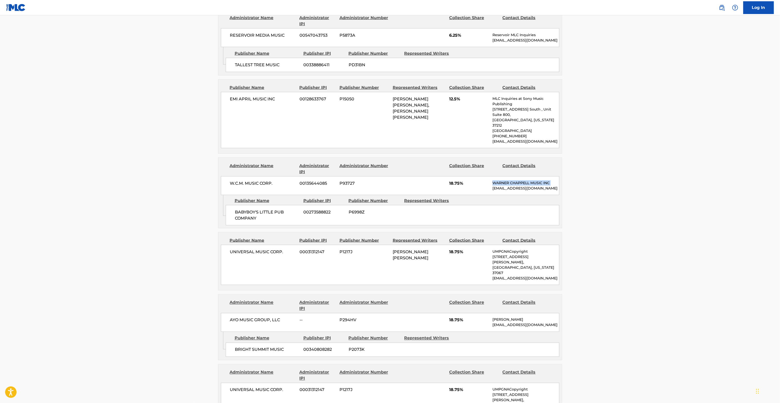
click at [633, 177] on main "< Back to public search results Copy work link GIRLFRIEND (SAMPLES: "BROOKLYN Z…" at bounding box center [390, 156] width 780 height 994
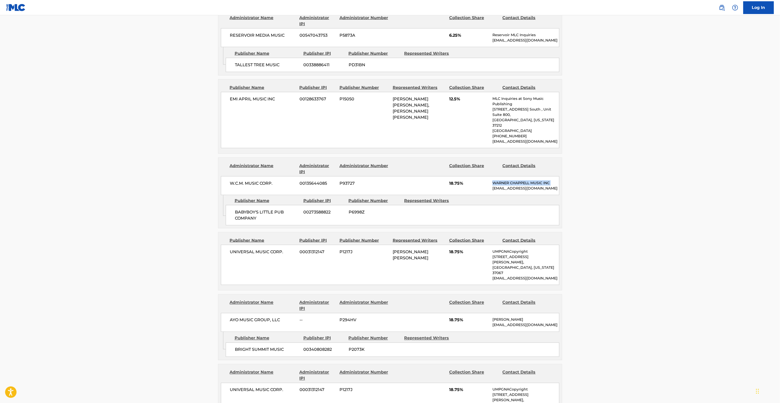
click at [633, 177] on main "< Back to public search results Copy work link GIRLFRIEND (SAMPLES: "BROOKLYN Z…" at bounding box center [390, 156] width 780 height 994
click at [633, 179] on main "< Back to public search results Copy work link GIRLFRIEND (SAMPLES: "BROOKLYN Z…" at bounding box center [390, 156] width 780 height 994
click at [633, 181] on main "< Back to public search results Copy work link GIRLFRIEND (SAMPLES: "BROOKLYN Z…" at bounding box center [390, 156] width 780 height 994
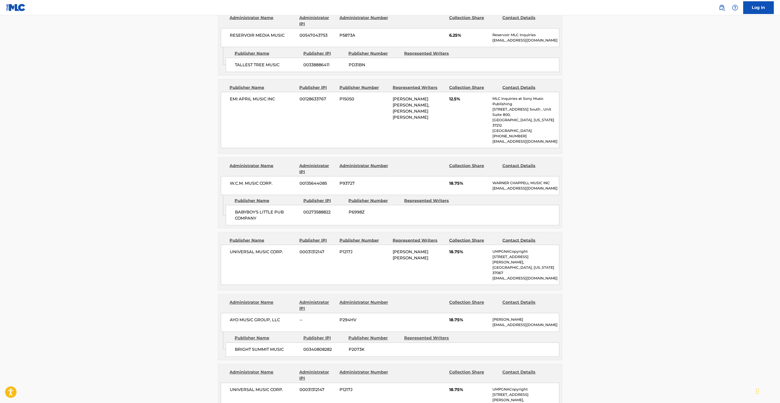
click at [633, 181] on main "< Back to public search results Copy work link GIRLFRIEND (SAMPLES: "BROOKLYN Z…" at bounding box center [390, 156] width 780 height 994
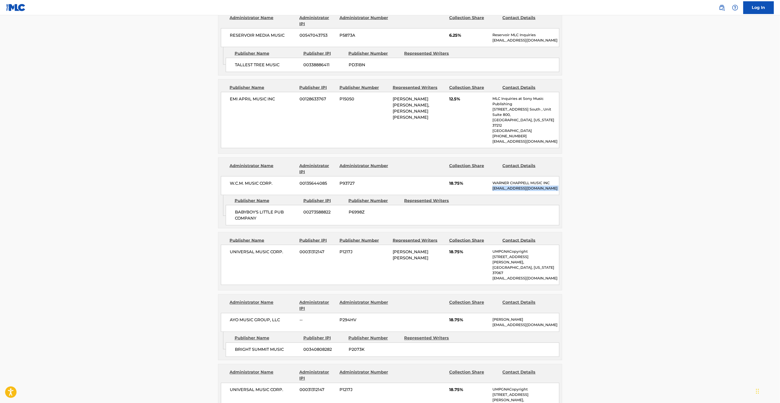
click at [633, 181] on main "< Back to public search results Copy work link GIRLFRIEND (SAMPLES: "BROOKLYN Z…" at bounding box center [390, 156] width 780 height 994
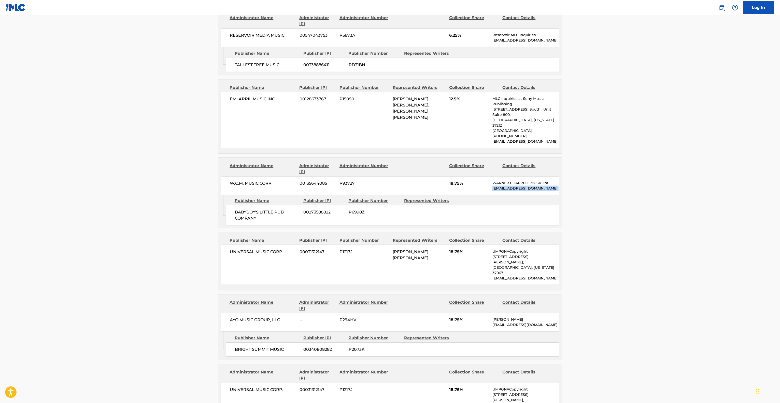
click at [633, 181] on main "< Back to public search results Copy work link GIRLFRIEND (SAMPLES: "BROOKLYN Z…" at bounding box center [390, 156] width 780 height 994
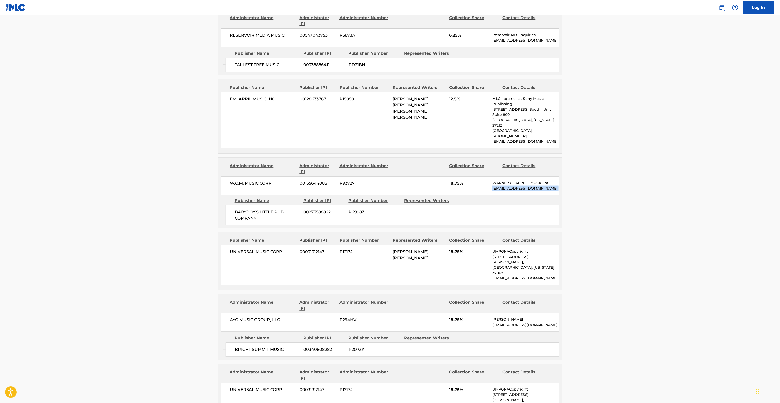
click at [633, 181] on main "< Back to public search results Copy work link GIRLFRIEND (SAMPLES: "BROOKLYN Z…" at bounding box center [390, 156] width 780 height 994
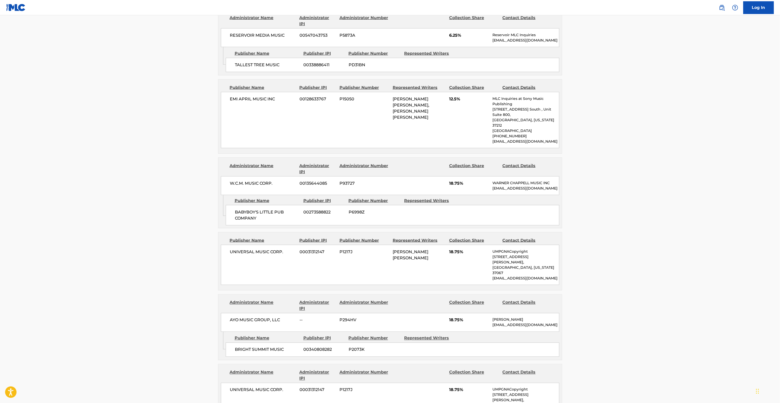
click at [640, 175] on main "< Back to public search results Copy work link GIRLFRIEND (SAMPLES: "BROOKLYN Z…" at bounding box center [390, 156] width 780 height 994
click at [638, 175] on main "< Back to public search results Copy work link GIRLFRIEND (SAMPLES: "BROOKLYN Z…" at bounding box center [390, 156] width 780 height 994
click at [638, 176] on main "< Back to public search results Copy work link GIRLFRIEND (SAMPLES: "BROOKLYN Z…" at bounding box center [390, 156] width 780 height 994
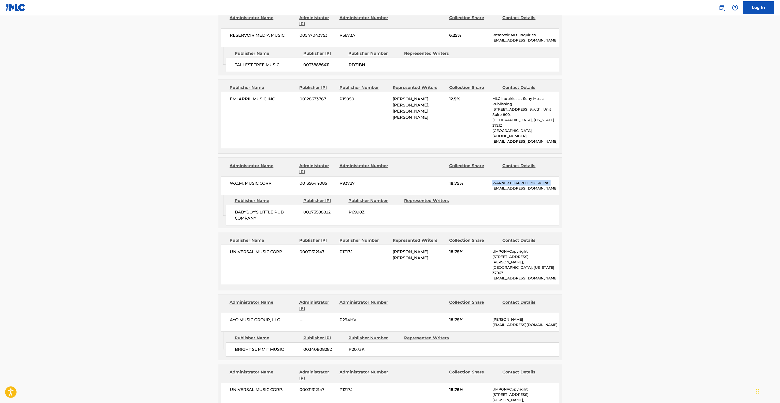
click at [638, 176] on main "< Back to public search results Copy work link GIRLFRIEND (SAMPLES: "BROOKLYN Z…" at bounding box center [390, 156] width 780 height 994
click at [637, 176] on main "< Back to public search results Copy work link GIRLFRIEND (SAMPLES: "BROOKLYN Z…" at bounding box center [390, 156] width 780 height 994
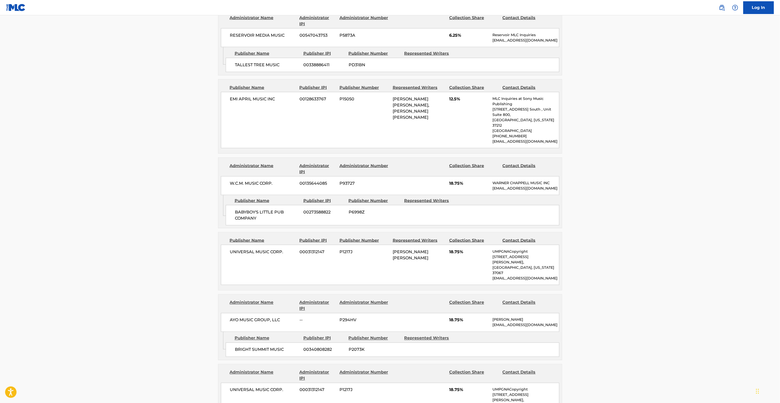
click at [637, 176] on main "< Back to public search results Copy work link GIRLFRIEND (SAMPLES: "BROOKLYN Z…" at bounding box center [390, 156] width 780 height 994
click at [636, 176] on main "< Back to public search results Copy work link GIRLFRIEND (SAMPLES: "BROOKLYN Z…" at bounding box center [390, 156] width 780 height 994
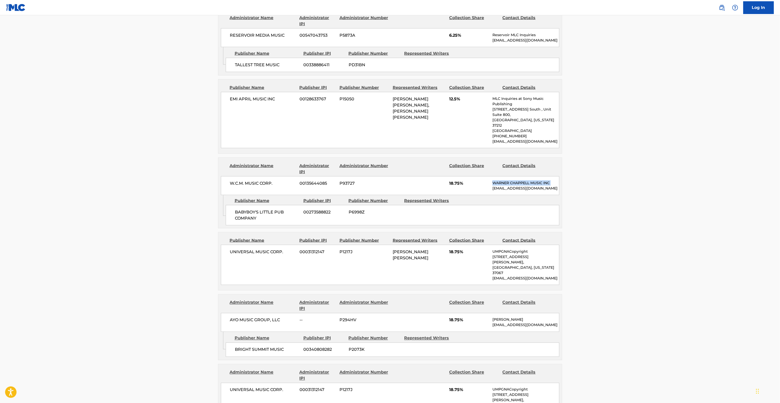
click at [636, 176] on main "< Back to public search results Copy work link GIRLFRIEND (SAMPLES: "BROOKLYN Z…" at bounding box center [390, 156] width 780 height 994
click at [635, 177] on main "< Back to public search results Copy work link GIRLFRIEND (SAMPLES: "BROOKLYN Z…" at bounding box center [390, 156] width 780 height 994
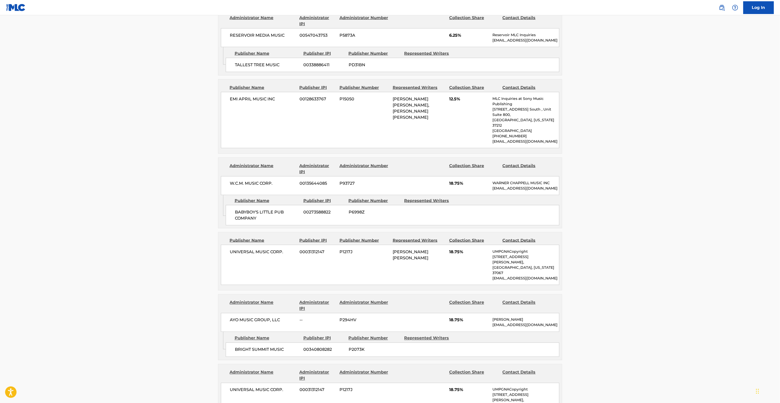
click at [634, 177] on main "< Back to public search results Copy work link GIRLFRIEND (SAMPLES: "BROOKLYN Z…" at bounding box center [390, 156] width 780 height 994
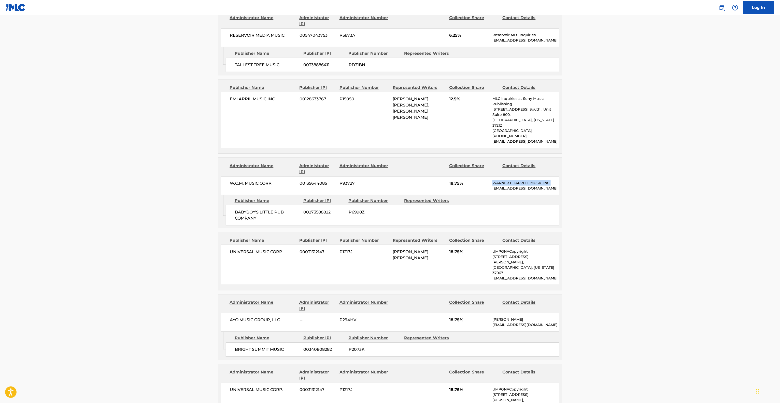
click at [634, 177] on main "< Back to public search results Copy work link GIRLFRIEND (SAMPLES: "BROOKLYN Z…" at bounding box center [390, 156] width 780 height 994
click at [633, 178] on main "< Back to public search results Copy work link GIRLFRIEND (SAMPLES: "BROOKLYN Z…" at bounding box center [390, 156] width 780 height 994
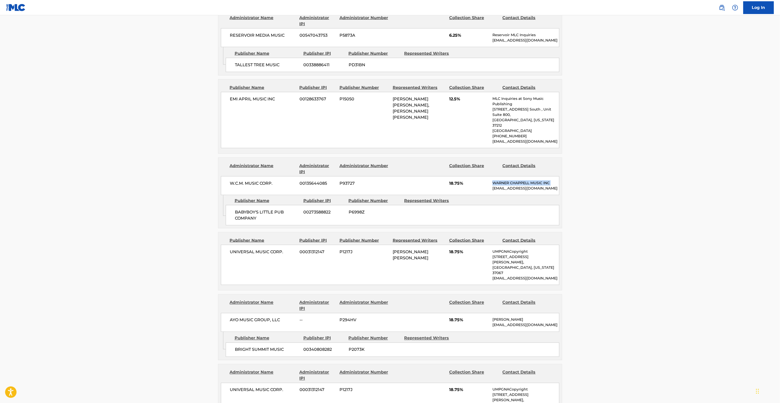
click at [633, 178] on main "< Back to public search results Copy work link GIRLFRIEND (SAMPLES: "BROOKLYN Z…" at bounding box center [390, 156] width 780 height 994
click at [632, 178] on main "< Back to public search results Copy work link GIRLFRIEND (SAMPLES: "BROOKLYN Z…" at bounding box center [390, 156] width 780 height 994
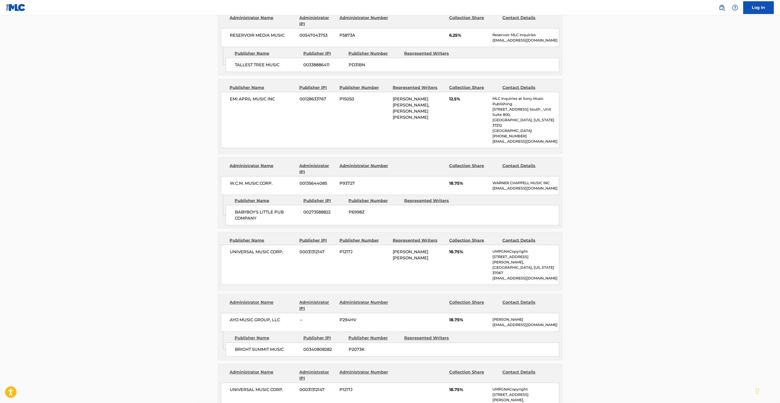
click at [632, 178] on main "< Back to public search results Copy work link GIRLFRIEND (SAMPLES: "BROOKLYN Z…" at bounding box center [390, 156] width 780 height 994
click at [632, 179] on main "< Back to public search results Copy work link GIRLFRIEND (SAMPLES: "BROOKLYN Z…" at bounding box center [390, 156] width 780 height 994
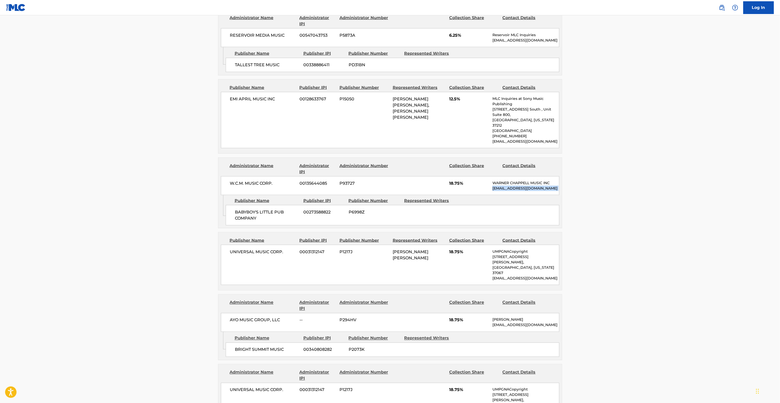
click at [632, 179] on main "< Back to public search results Copy work link GIRLFRIEND (SAMPLES: "BROOKLYN Z…" at bounding box center [390, 156] width 780 height 994
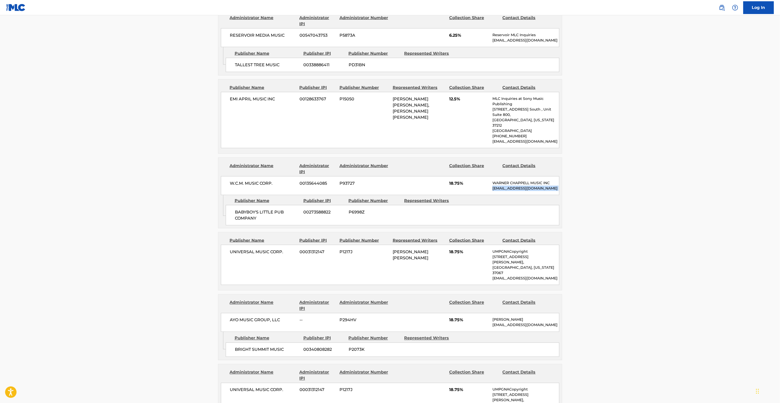
click at [632, 179] on main "< Back to public search results Copy work link GIRLFRIEND (SAMPLES: "BROOKLYN Z…" at bounding box center [390, 156] width 780 height 994
click at [631, 179] on main "< Back to public search results Copy work link GIRLFRIEND (SAMPLES: "BROOKLYN Z…" at bounding box center [390, 156] width 780 height 994
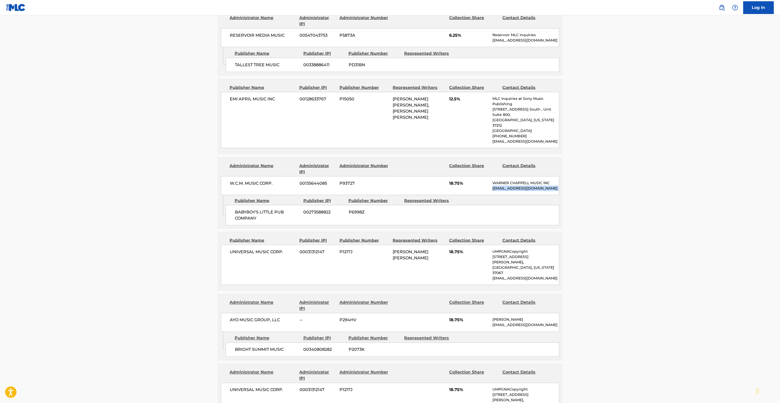
click at [631, 179] on main "< Back to public search results Copy work link GIRLFRIEND (SAMPLES: "BROOKLYN Z…" at bounding box center [390, 156] width 780 height 994
click at [631, 180] on main "< Back to public search results Copy work link GIRLFRIEND (SAMPLES: "BROOKLYN Z…" at bounding box center [390, 156] width 780 height 994
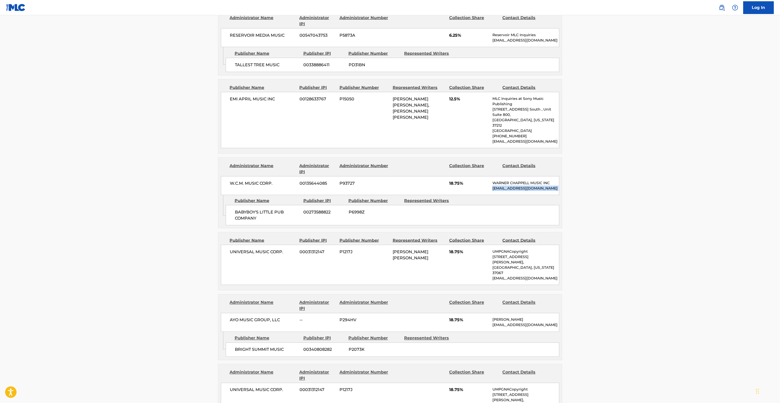
click at [631, 180] on main "< Back to public search results Copy work link GIRLFRIEND (SAMPLES: "BROOKLYN Z…" at bounding box center [390, 156] width 780 height 994
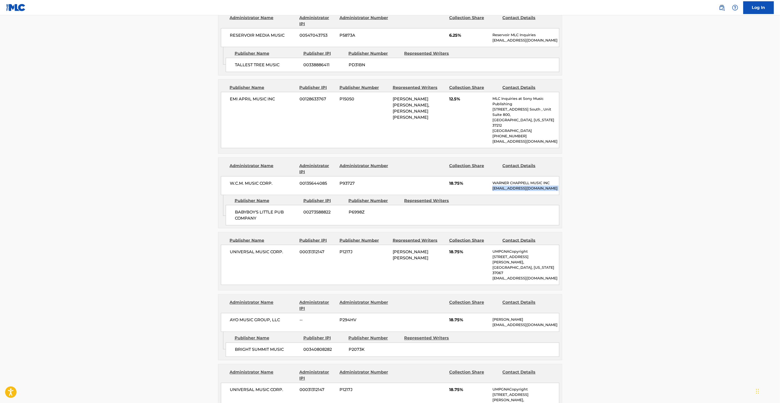
click at [631, 180] on main "< Back to public search results Copy work link GIRLFRIEND (SAMPLES: "BROOKLYN Z…" at bounding box center [390, 156] width 780 height 994
click at [630, 180] on main "< Back to public search results Copy work link GIRLFRIEND (SAMPLES: "BROOKLYN Z…" at bounding box center [390, 156] width 780 height 994
click at [629, 180] on main "< Back to public search results Copy work link GIRLFRIEND (SAMPLES: "BROOKLYN Z…" at bounding box center [390, 156] width 780 height 994
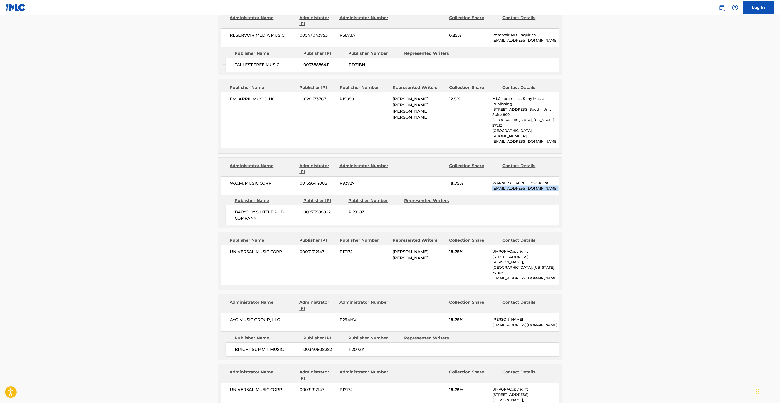
click at [629, 180] on main "< Back to public search results Copy work link GIRLFRIEND (SAMPLES: "BROOKLYN Z…" at bounding box center [390, 156] width 780 height 994
click at [629, 181] on main "< Back to public search results Copy work link GIRLFRIEND (SAMPLES: "BROOKLYN Z…" at bounding box center [390, 156] width 780 height 994
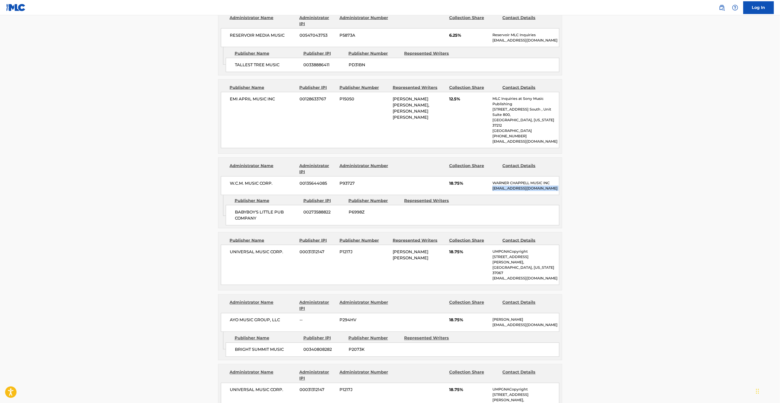
click at [629, 181] on main "< Back to public search results Copy work link GIRLFRIEND (SAMPLES: "BROOKLYN Z…" at bounding box center [390, 156] width 780 height 994
click at [628, 181] on main "< Back to public search results Copy work link GIRLFRIEND (SAMPLES: "BROOKLYN Z…" at bounding box center [390, 156] width 780 height 994
click at [627, 181] on main "< Back to public search results Copy work link GIRLFRIEND (SAMPLES: "BROOKLYN Z…" at bounding box center [390, 156] width 780 height 994
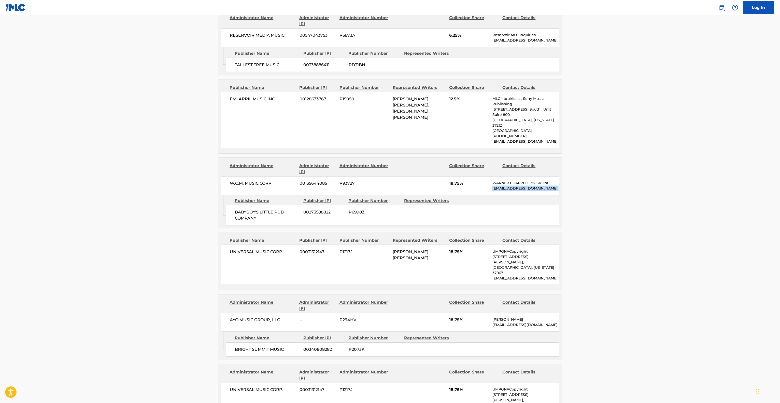
click at [627, 181] on main "< Back to public search results Copy work link GIRLFRIEND (SAMPLES: "BROOKLYN Z…" at bounding box center [390, 156] width 780 height 994
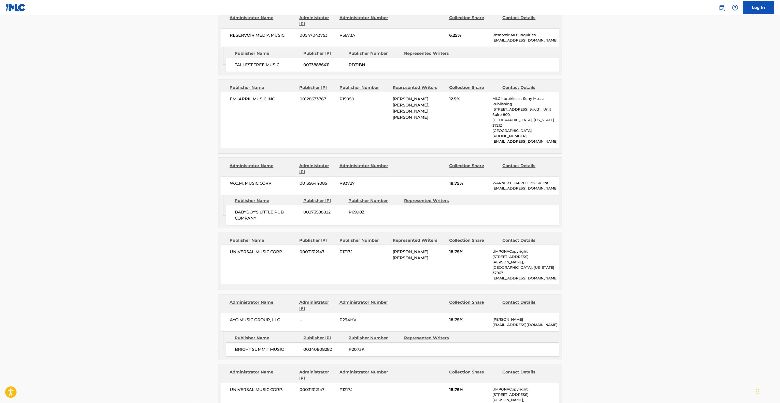
click at [627, 181] on main "< Back to public search results Copy work link GIRLFRIEND (SAMPLES: "BROOKLYN Z…" at bounding box center [390, 156] width 780 height 994
click at [626, 182] on main "< Back to public search results Copy work link GIRLFRIEND (SAMPLES: "BROOKLYN Z…" at bounding box center [390, 156] width 780 height 994
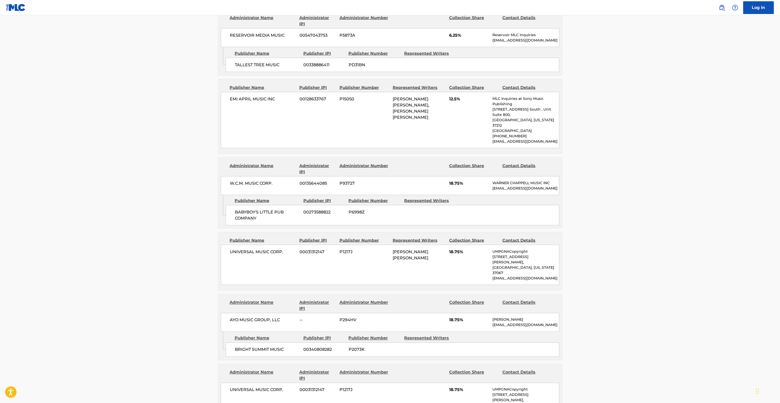
click at [626, 182] on main "< Back to public search results Copy work link GIRLFRIEND (SAMPLES: "BROOKLYN Z…" at bounding box center [390, 156] width 780 height 994
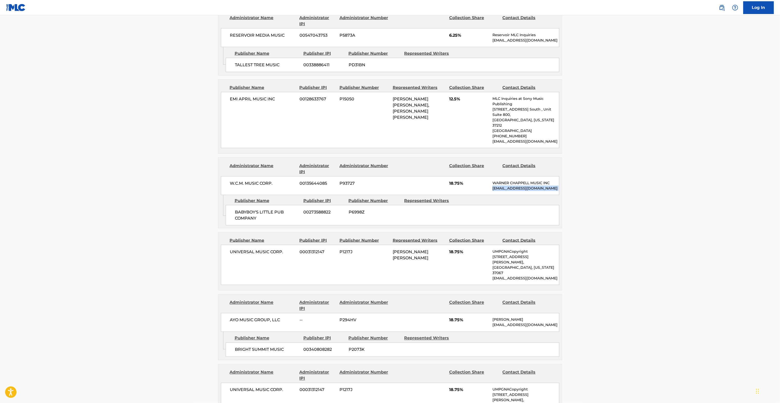
click at [626, 182] on main "< Back to public search results Copy work link GIRLFRIEND (SAMPLES: "BROOKLYN Z…" at bounding box center [390, 156] width 780 height 994
click at [625, 183] on main "< Back to public search results Copy work link GIRLFRIEND (SAMPLES: "BROOKLYN Z…" at bounding box center [390, 156] width 780 height 994
click at [624, 183] on main "< Back to public search results Copy work link GIRLFRIEND (SAMPLES: "BROOKLYN Z…" at bounding box center [390, 156] width 780 height 994
click at [624, 184] on main "< Back to public search results Copy work link GIRLFRIEND (SAMPLES: "BROOKLYN Z…" at bounding box center [390, 156] width 780 height 994
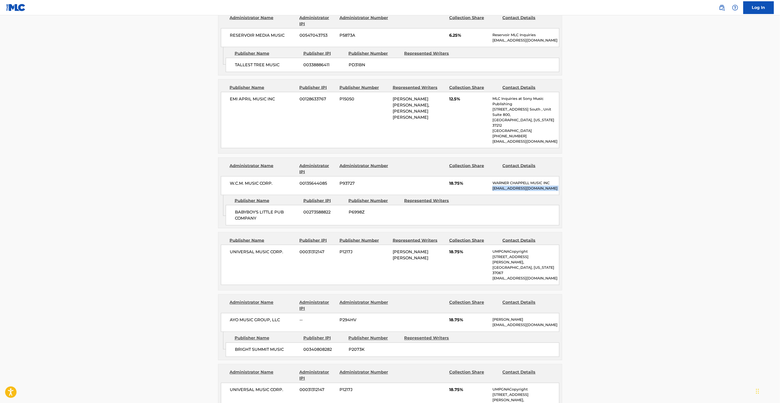
click at [624, 184] on main "< Back to public search results Copy work link GIRLFRIEND (SAMPLES: "BROOKLYN Z…" at bounding box center [390, 156] width 780 height 994
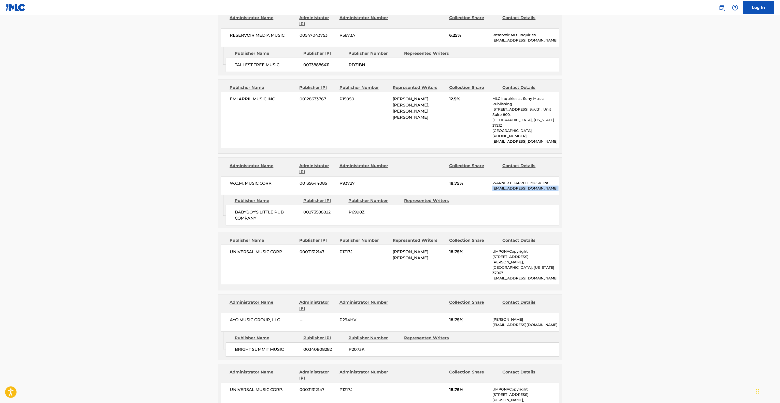
click at [624, 184] on main "< Back to public search results Copy work link GIRLFRIEND (SAMPLES: "BROOKLYN Z…" at bounding box center [390, 156] width 780 height 994
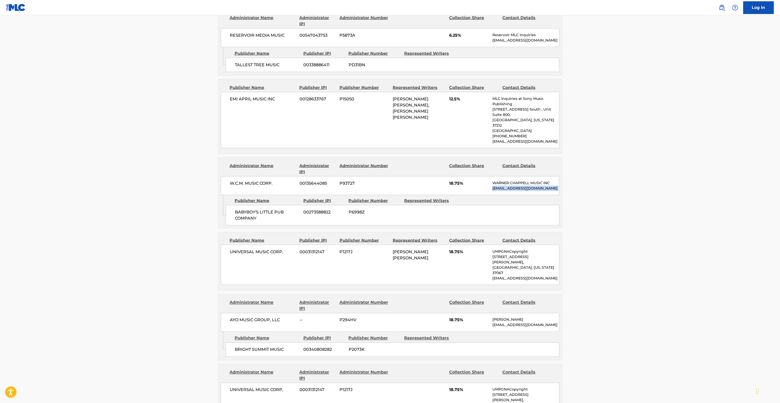
click at [623, 184] on main "< Back to public search results Copy work link GIRLFRIEND (SAMPLES: "BROOKLYN Z…" at bounding box center [390, 156] width 780 height 994
click at [622, 185] on main "< Back to public search results Copy work link GIRLFRIEND (SAMPLES: "BROOKLYN Z…" at bounding box center [390, 156] width 780 height 994
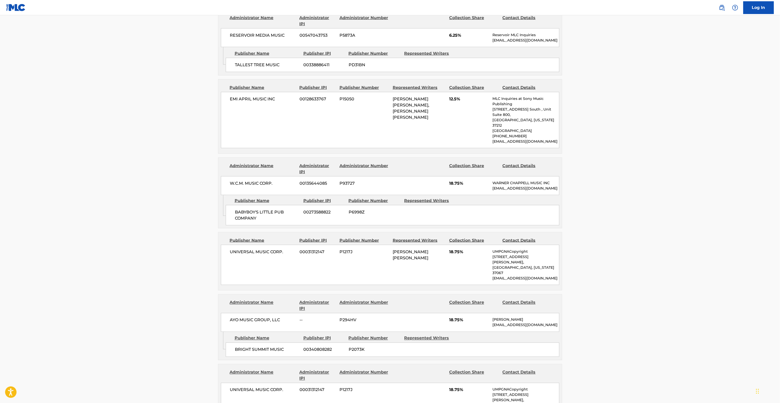
click at [622, 185] on main "< Back to public search results Copy work link GIRLFRIEND (SAMPLES: "BROOKLYN Z…" at bounding box center [390, 156] width 780 height 994
click at [622, 186] on main "< Back to public search results Copy work link GIRLFRIEND (SAMPLES: "BROOKLYN Z…" at bounding box center [390, 156] width 780 height 994
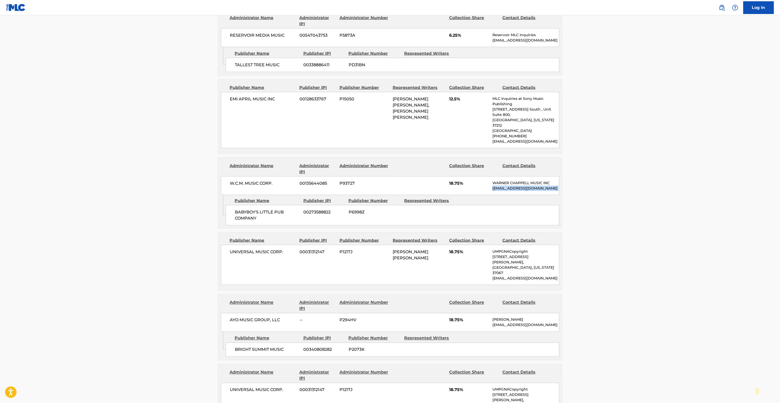
click at [621, 186] on main "< Back to public search results Copy work link GIRLFRIEND (SAMPLES: "BROOKLYN Z…" at bounding box center [390, 156] width 780 height 994
click at [620, 187] on main "< Back to public search results Copy work link GIRLFRIEND (SAMPLES: "BROOKLYN Z…" at bounding box center [390, 156] width 780 height 994
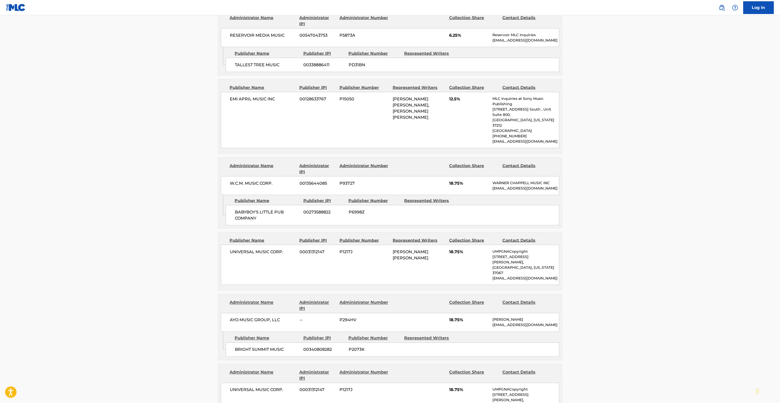
click at [620, 187] on main "< Back to public search results Copy work link GIRLFRIEND (SAMPLES: "BROOKLYN Z…" at bounding box center [390, 156] width 780 height 994
click at [620, 188] on main "< Back to public search results Copy work link GIRLFRIEND (SAMPLES: "BROOKLYN Z…" at bounding box center [390, 156] width 780 height 994
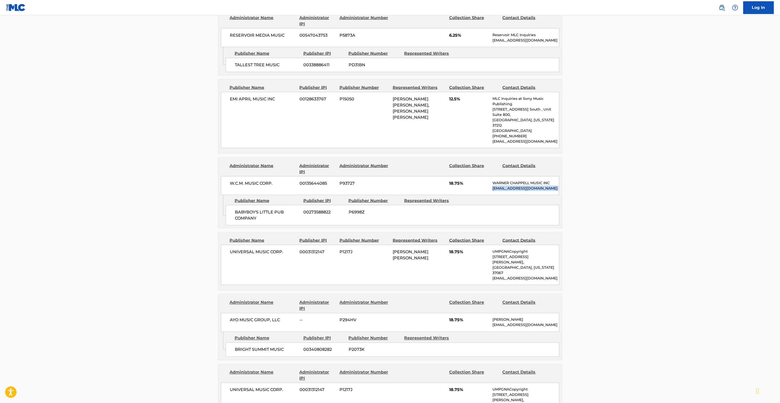
click at [620, 188] on main "< Back to public search results Copy work link GIRLFRIEND (SAMPLES: "BROOKLYN Z…" at bounding box center [390, 156] width 780 height 994
click at [619, 188] on main "< Back to public search results Copy work link GIRLFRIEND (SAMPLES: "BROOKLYN Z…" at bounding box center [390, 156] width 780 height 994
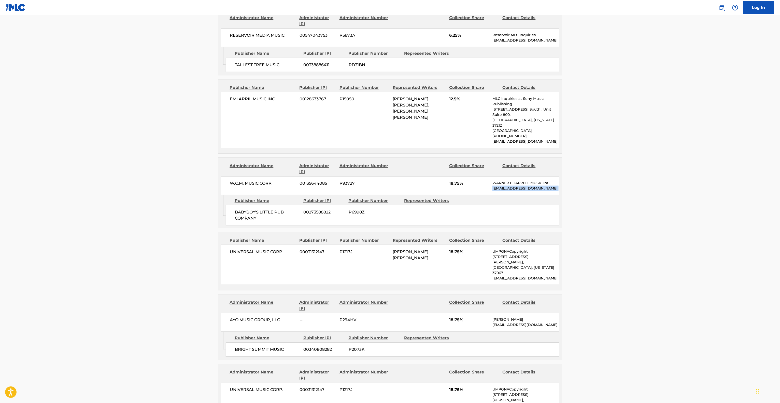
click at [619, 188] on main "< Back to public search results Copy work link GIRLFRIEND (SAMPLES: "BROOKLYN Z…" at bounding box center [390, 156] width 780 height 994
click at [618, 188] on main "< Back to public search results Copy work link GIRLFRIEND (SAMPLES: "BROOKLYN Z…" at bounding box center [390, 156] width 780 height 994
click at [617, 190] on main "< Back to public search results Copy work link GIRLFRIEND (SAMPLES: "BROOKLYN Z…" at bounding box center [390, 156] width 780 height 994
click at [617, 189] on main "< Back to public search results Copy work link GIRLFRIEND (SAMPLES: "BROOKLYN Z…" at bounding box center [390, 156] width 780 height 994
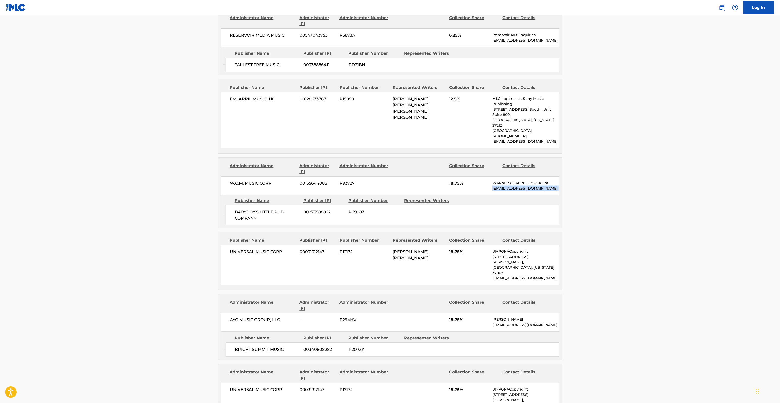
click at [617, 189] on main "< Back to public search results Copy work link GIRLFRIEND (SAMPLES: "BROOKLYN Z…" at bounding box center [390, 156] width 780 height 994
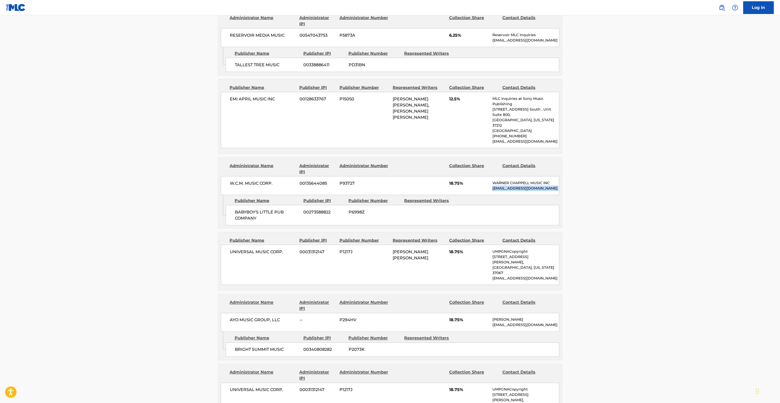
click at [617, 189] on main "< Back to public search results Copy work link GIRLFRIEND (SAMPLES: "BROOKLYN Z…" at bounding box center [390, 156] width 780 height 994
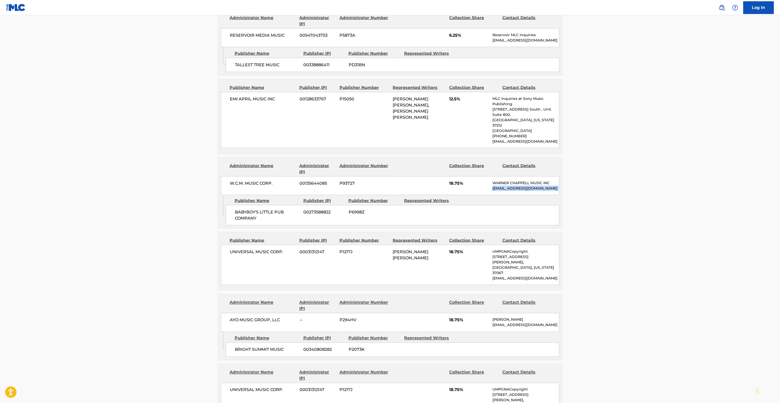
click at [617, 189] on main "< Back to public search results Copy work link GIRLFRIEND (SAMPLES: "BROOKLYN Z…" at bounding box center [390, 156] width 780 height 994
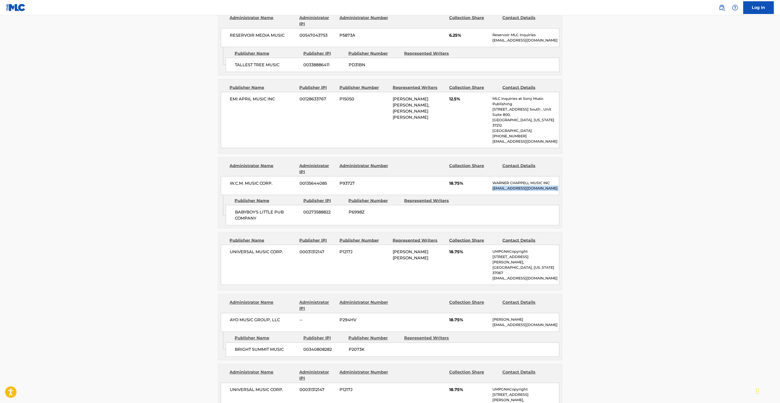
click at [617, 189] on main "< Back to public search results Copy work link GIRLFRIEND (SAMPLES: "BROOKLYN Z…" at bounding box center [390, 156] width 780 height 994
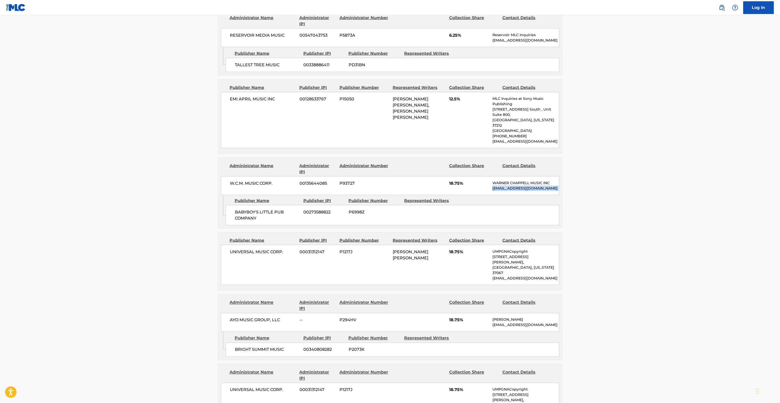
click at [617, 189] on main "< Back to public search results Copy work link GIRLFRIEND (SAMPLES: "BROOKLYN Z…" at bounding box center [390, 156] width 780 height 994
click at [614, 192] on main "< Back to public search results Copy work link GIRLFRIEND (SAMPLES: "BROOKLYN Z…" at bounding box center [390, 156] width 780 height 994
click at [614, 193] on main "< Back to public search results Copy work link GIRLFRIEND (SAMPLES: "BROOKLYN Z…" at bounding box center [390, 156] width 780 height 994
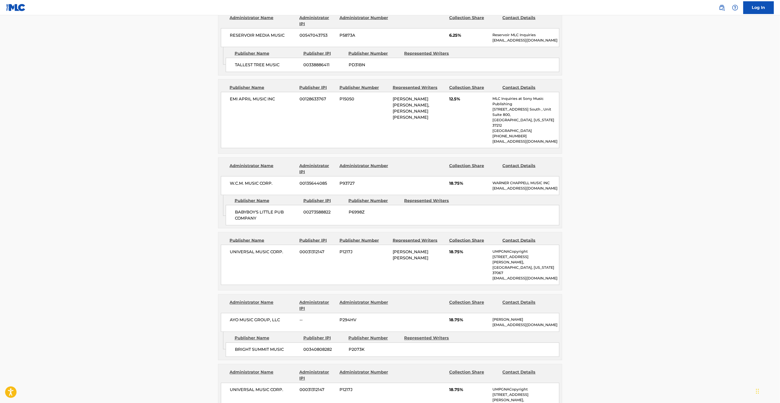
click at [609, 197] on main "< Back to public search results Copy work link GIRLFRIEND (SAMPLES: "BROOKLYN Z…" at bounding box center [390, 156] width 780 height 994
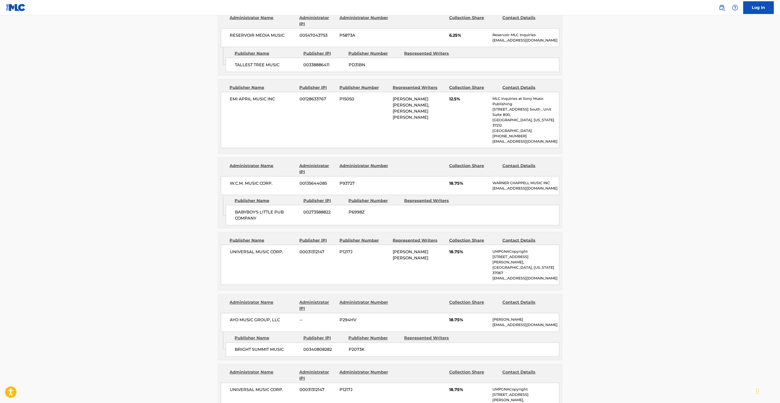
click at [609, 197] on main "< Back to public search results Copy work link GIRLFRIEND (SAMPLES: "BROOKLYN Z…" at bounding box center [390, 156] width 780 height 994
click at [608, 198] on main "< Back to public search results Copy work link GIRLFRIEND (SAMPLES: "BROOKLYN Z…" at bounding box center [390, 156] width 780 height 994
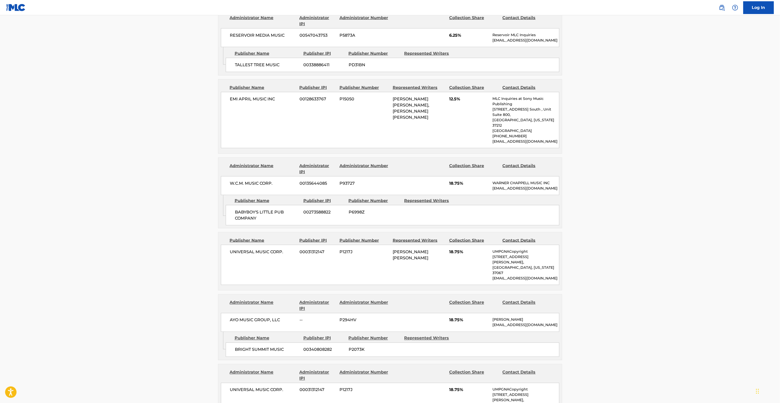
click at [606, 199] on main "< Back to public search results Copy work link GIRLFRIEND (SAMPLES: "BROOKLYN Z…" at bounding box center [390, 156] width 780 height 994
click at [604, 201] on main "< Back to public search results Copy work link GIRLFRIEND (SAMPLES: "BROOKLYN Z…" at bounding box center [390, 156] width 780 height 994
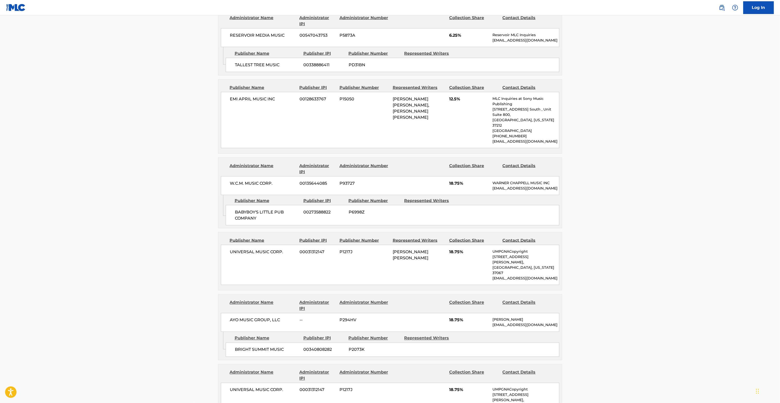
click at [603, 201] on main "< Back to public search results Copy work link GIRLFRIEND (SAMPLES: "BROOKLYN Z…" at bounding box center [390, 156] width 780 height 994
click at [603, 202] on main "< Back to public search results Copy work link GIRLFRIEND (SAMPLES: "BROOKLYN Z…" at bounding box center [390, 156] width 780 height 994
click at [602, 202] on main "< Back to public search results Copy work link GIRLFRIEND (SAMPLES: "BROOKLYN Z…" at bounding box center [390, 156] width 780 height 994
click at [601, 203] on main "< Back to public search results Copy work link GIRLFRIEND (SAMPLES: "BROOKLYN Z…" at bounding box center [390, 156] width 780 height 994
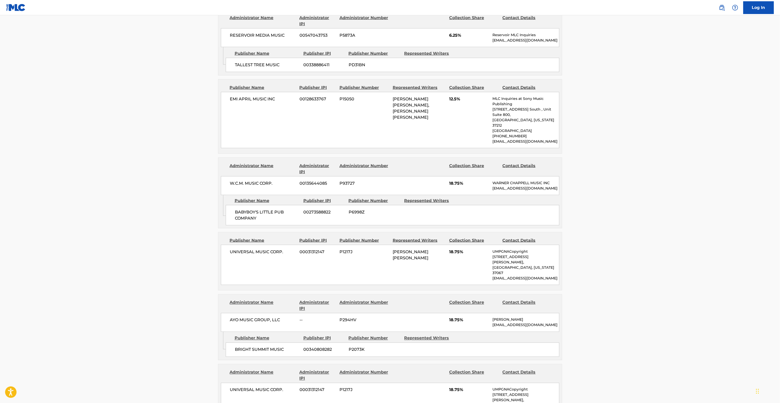
click at [599, 205] on main "< Back to public search results Copy work link GIRLFRIEND (SAMPLES: "BROOKLYN Z…" at bounding box center [390, 156] width 780 height 994
click at [598, 205] on main "< Back to public search results Copy work link GIRLFRIEND (SAMPLES: "BROOKLYN Z…" at bounding box center [390, 156] width 780 height 994
click at [597, 207] on main "< Back to public search results Copy work link GIRLFRIEND (SAMPLES: "BROOKLYN Z…" at bounding box center [390, 156] width 780 height 994
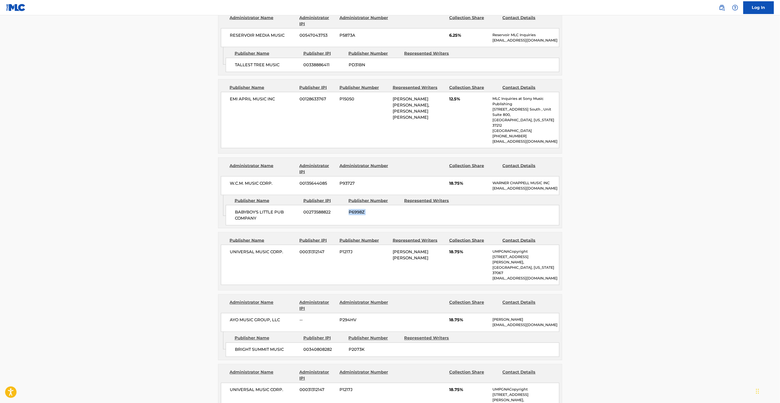
click at [596, 207] on main "< Back to public search results Copy work link GIRLFRIEND (SAMPLES: "BROOKLYN Z…" at bounding box center [390, 156] width 780 height 994
click at [595, 208] on main "< Back to public search results Copy work link GIRLFRIEND (SAMPLES: "BROOKLYN Z…" at bounding box center [390, 156] width 780 height 994
click at [594, 209] on main "< Back to public search results Copy work link GIRLFRIEND (SAMPLES: "BROOKLYN Z…" at bounding box center [390, 156] width 780 height 994
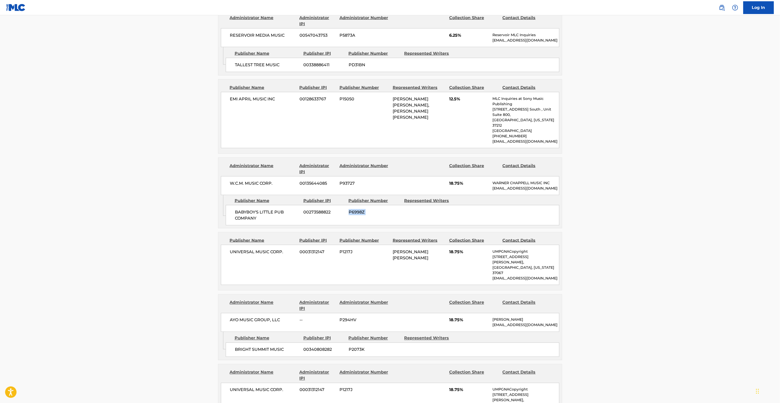
click at [594, 209] on main "< Back to public search results Copy work link GIRLFRIEND (SAMPLES: "BROOKLYN Z…" at bounding box center [390, 156] width 780 height 994
click at [593, 209] on main "< Back to public search results Copy work link GIRLFRIEND (SAMPLES: "BROOKLYN Z…" at bounding box center [390, 156] width 780 height 994
click at [593, 210] on main "< Back to public search results Copy work link GIRLFRIEND (SAMPLES: "BROOKLYN Z…" at bounding box center [390, 156] width 780 height 994
click at [592, 210] on main "< Back to public search results Copy work link GIRLFRIEND (SAMPLES: "BROOKLYN Z…" at bounding box center [390, 156] width 780 height 994
click at [589, 212] on main "< Back to public search results Copy work link GIRLFRIEND (SAMPLES: "BROOKLYN Z…" at bounding box center [390, 156] width 780 height 994
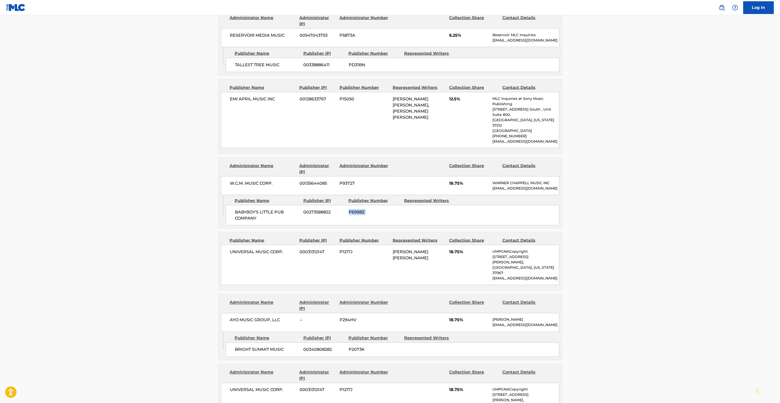
click at [589, 212] on main "< Back to public search results Copy work link GIRLFRIEND (SAMPLES: "BROOKLYN Z…" at bounding box center [390, 156] width 780 height 994
click at [588, 213] on main "< Back to public search results Copy work link GIRLFRIEND (SAMPLES: "BROOKLYN Z…" at bounding box center [390, 156] width 780 height 994
click at [587, 213] on main "< Back to public search results Copy work link GIRLFRIEND (SAMPLES: "BROOKLYN Z…" at bounding box center [390, 156] width 780 height 994
click at [587, 214] on main "< Back to public search results Copy work link GIRLFRIEND (SAMPLES: "BROOKLYN Z…" at bounding box center [390, 156] width 780 height 994
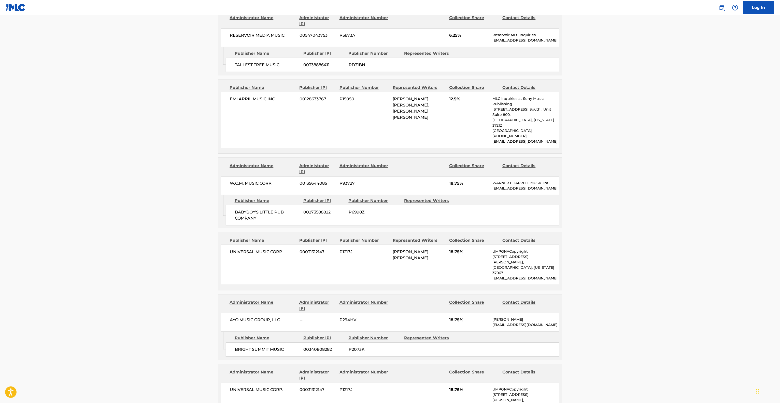
click at [578, 220] on main "< Back to public search results Copy work link GIRLFRIEND (SAMPLES: "BROOKLYN Z…" at bounding box center [390, 156] width 780 height 994
click at [578, 221] on main "< Back to public search results Copy work link GIRLFRIEND (SAMPLES: "BROOKLYN Z…" at bounding box center [390, 156] width 780 height 994
click at [576, 223] on main "< Back to public search results Copy work link GIRLFRIEND (SAMPLES: "BROOKLYN Z…" at bounding box center [390, 156] width 780 height 994
click at [574, 224] on main "< Back to public search results Copy work link GIRLFRIEND (SAMPLES: "BROOKLYN Z…" at bounding box center [390, 156] width 780 height 994
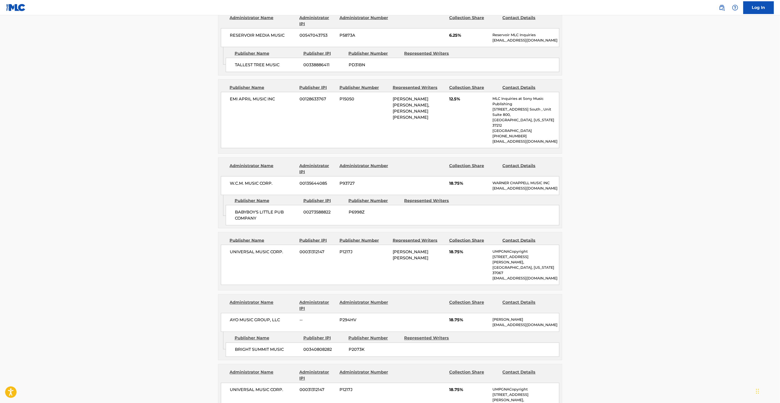
click at [573, 225] on main "< Back to public search results Copy work link GIRLFRIEND (SAMPLES: "BROOKLYN Z…" at bounding box center [390, 156] width 780 height 994
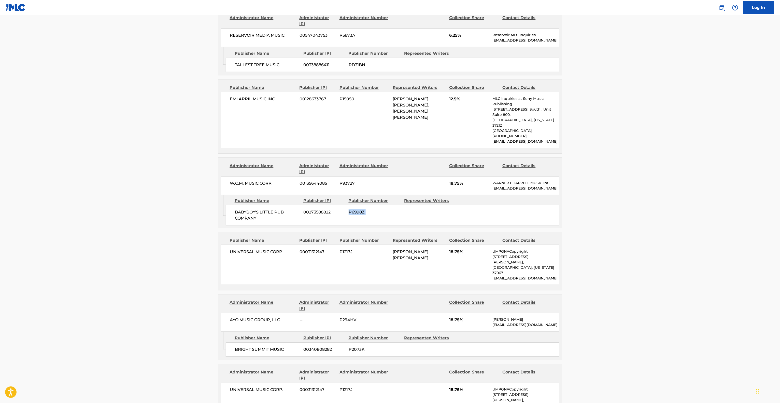
click at [572, 226] on main "< Back to public search results Copy work link GIRLFRIEND (SAMPLES: "BROOKLYN Z…" at bounding box center [390, 156] width 780 height 994
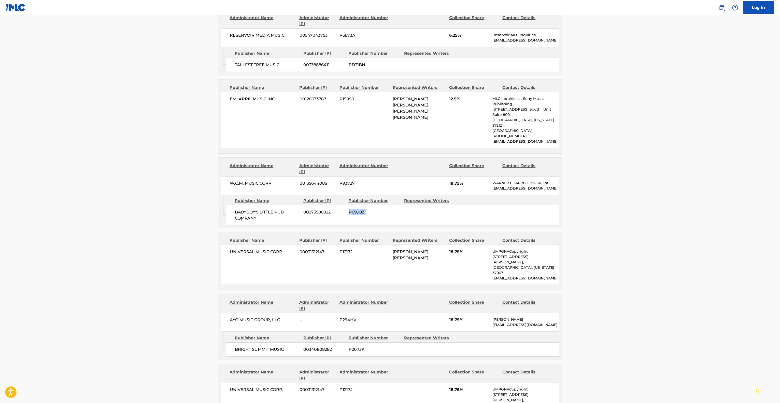
click at [572, 226] on main "< Back to public search results Copy work link GIRLFRIEND (SAMPLES: "BROOKLYN Z…" at bounding box center [390, 156] width 780 height 994
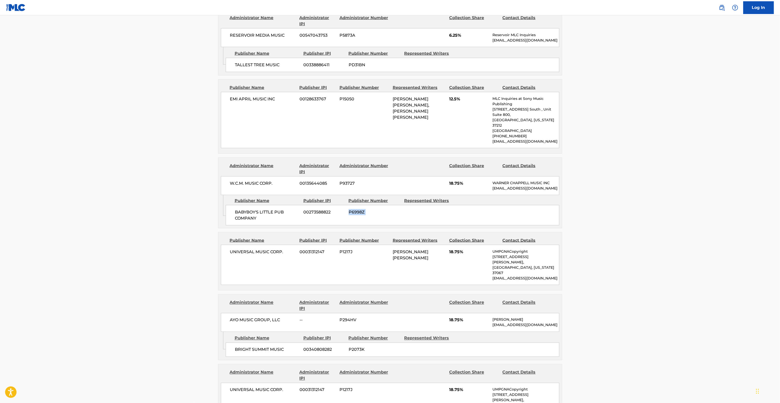
click at [572, 226] on main "< Back to public search results Copy work link GIRLFRIEND (SAMPLES: "BROOKLYN Z…" at bounding box center [390, 156] width 780 height 994
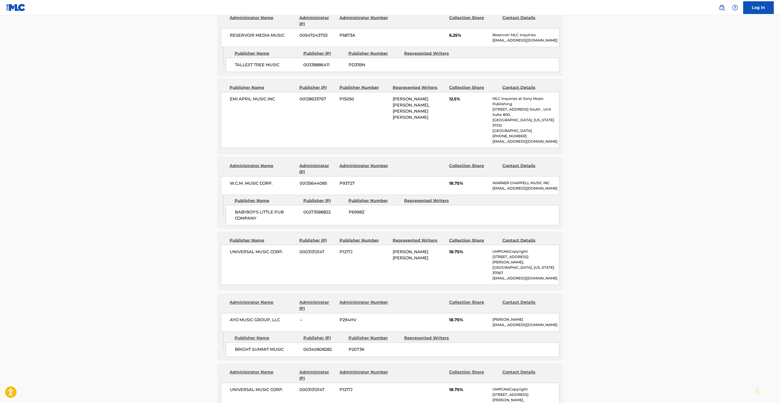
click at [572, 226] on main "< Back to public search results Copy work link GIRLFRIEND (SAMPLES: "BROOKLYN Z…" at bounding box center [390, 156] width 780 height 994
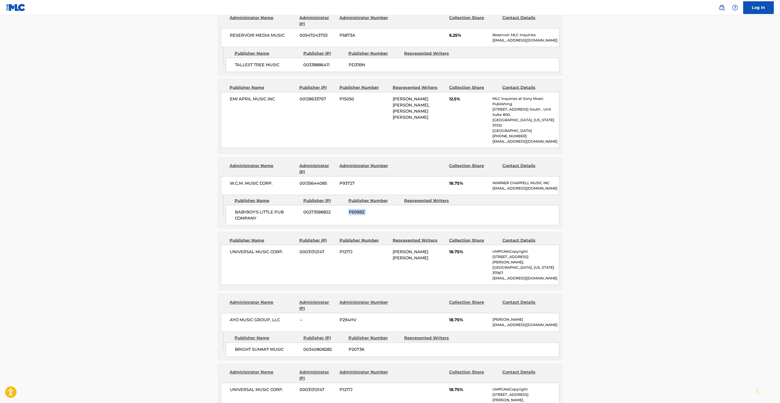
click at [572, 227] on main "< Back to public search results Copy work link GIRLFRIEND (SAMPLES: "BROOKLYN Z…" at bounding box center [390, 156] width 780 height 994
click at [570, 229] on main "< Back to public search results Copy work link GIRLFRIEND (SAMPLES: "BROOKLYN Z…" at bounding box center [390, 156] width 780 height 994
click at [568, 231] on main "< Back to public search results Copy work link GIRLFRIEND (SAMPLES: "BROOKLYN Z…" at bounding box center [390, 156] width 780 height 994
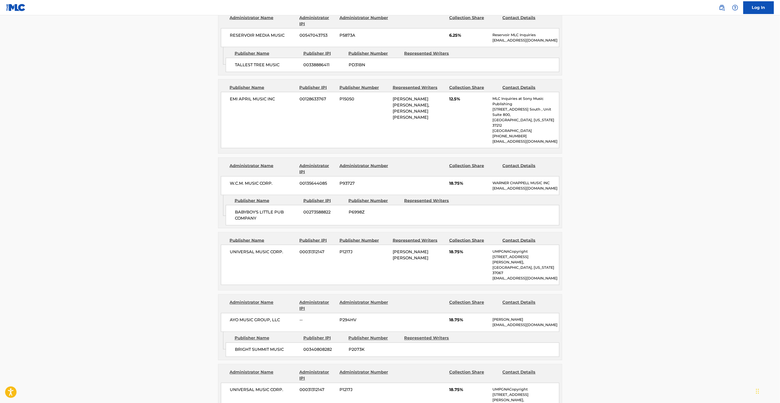
click at [568, 231] on div "< Back to public search results Copy work link GIRLFRIEND (SAMPLES: "BROOKLYN Z…" at bounding box center [390, 158] width 356 height 973
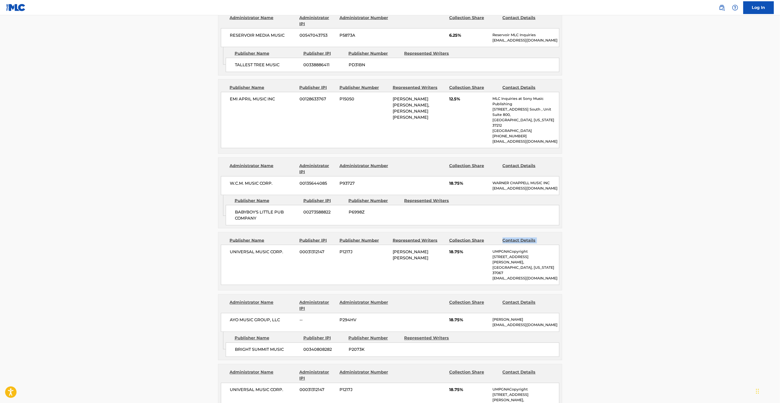
click at [567, 231] on div "< Back to public search results Copy work link GIRLFRIEND (SAMPLES: "BROOKLYN Z…" at bounding box center [390, 158] width 356 height 973
click at [566, 232] on div "< Back to public search results Copy work link GIRLFRIEND (SAMPLES: "BROOKLYN Z…" at bounding box center [390, 158] width 356 height 973
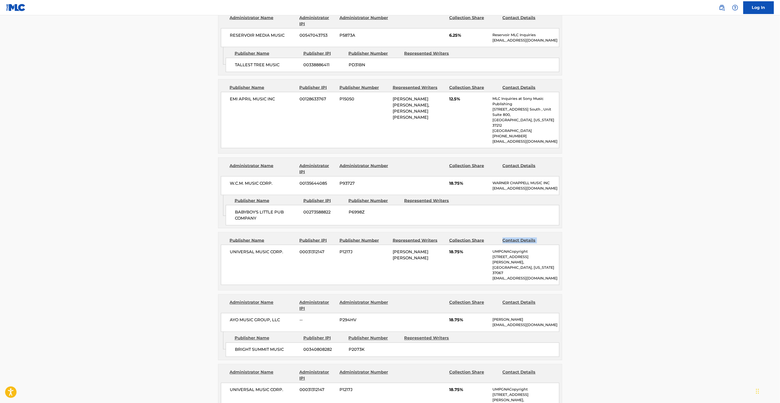
click at [566, 232] on div "< Back to public search results Copy work link GIRLFRIEND (SAMPLES: "BROOKLYN Z…" at bounding box center [390, 158] width 356 height 973
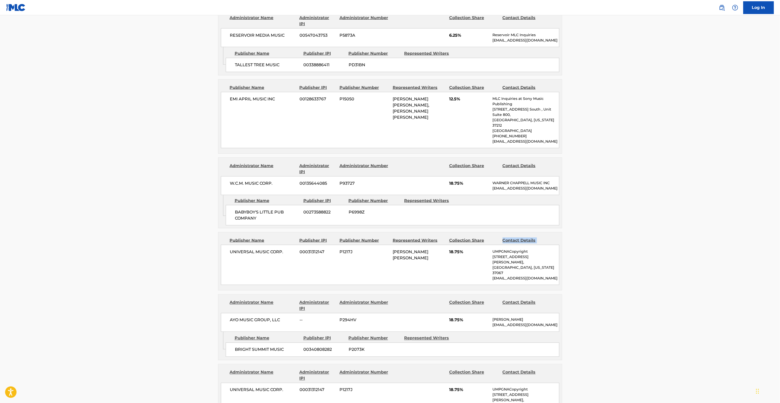
click at [566, 232] on div "< Back to public search results Copy work link GIRLFRIEND (SAMPLES: "BROOKLYN Z…" at bounding box center [390, 158] width 356 height 973
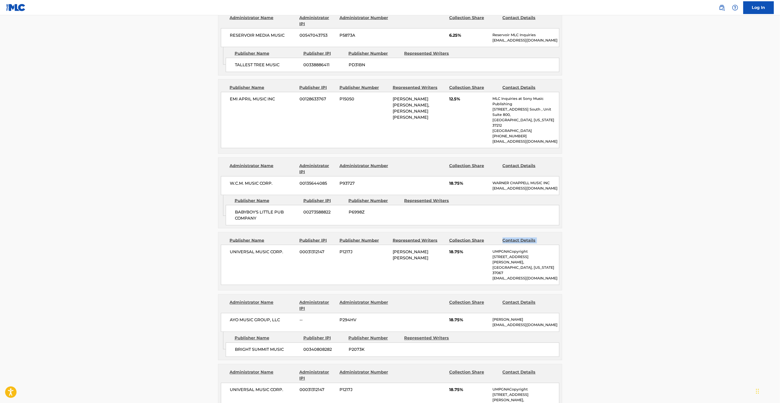
click at [566, 232] on div "< Back to public search results Copy work link GIRLFRIEND (SAMPLES: "BROOKLYN Z…" at bounding box center [390, 158] width 356 height 973
click at [565, 233] on div "< Back to public search results Copy work link GIRLFRIEND (SAMPLES: "BROOKLYN Z…" at bounding box center [390, 158] width 356 height 973
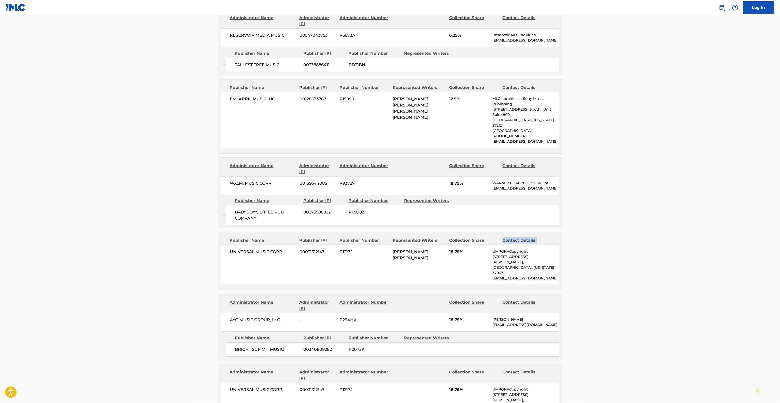
click at [565, 233] on div "< Back to public search results Copy work link GIRLFRIEND (SAMPLES: "BROOKLYN Z…" at bounding box center [390, 158] width 356 height 973
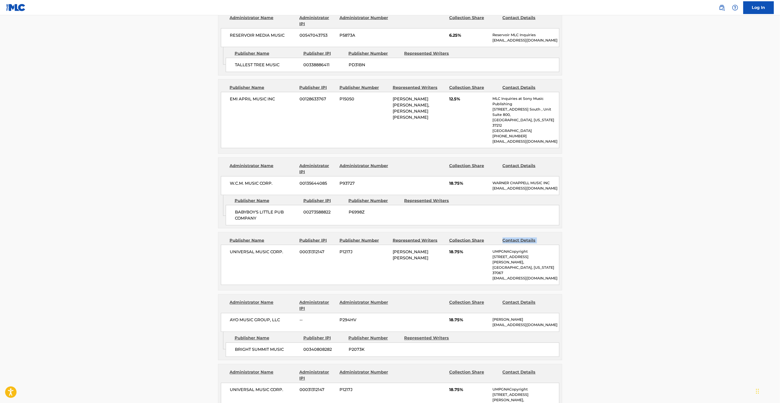
click at [565, 233] on div "< Back to public search results Copy work link GIRLFRIEND (SAMPLES: "BROOKLYN Z…" at bounding box center [390, 158] width 356 height 973
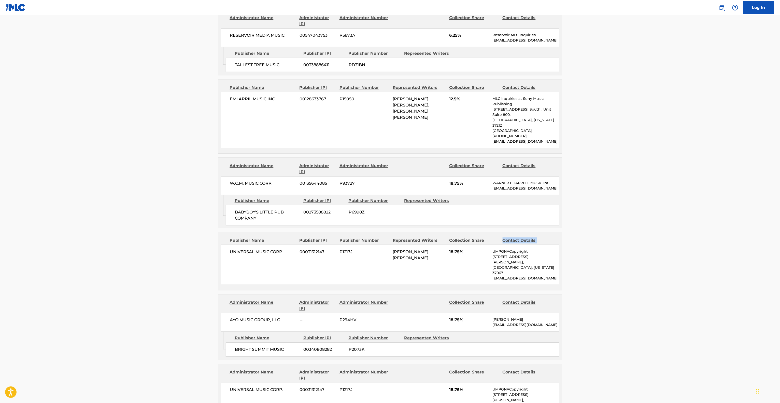
click at [565, 233] on div "< Back to public search results Copy work link GIRLFRIEND (SAMPLES: "BROOKLYN Z…" at bounding box center [390, 158] width 356 height 973
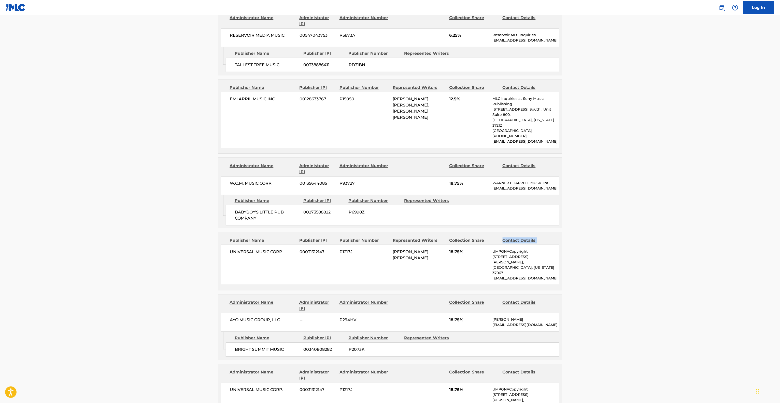
click at [565, 233] on div "< Back to public search results Copy work link GIRLFRIEND (SAMPLES: "BROOKLYN Z…" at bounding box center [390, 158] width 356 height 973
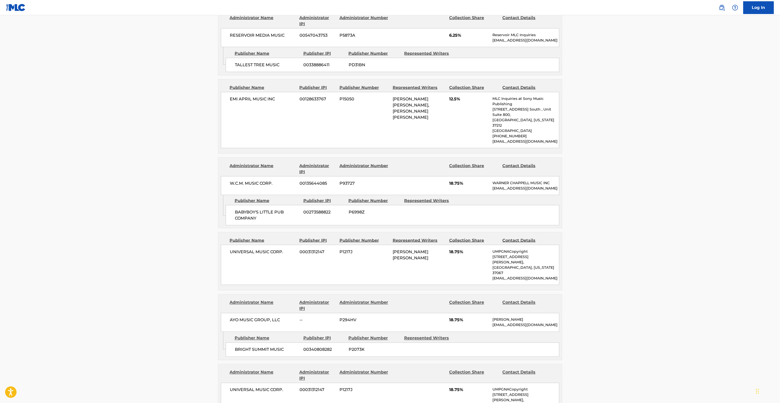
click at [565, 233] on div "< Back to public search results Copy work link GIRLFRIEND (SAMPLES: "BROOKLYN Z…" at bounding box center [390, 158] width 356 height 973
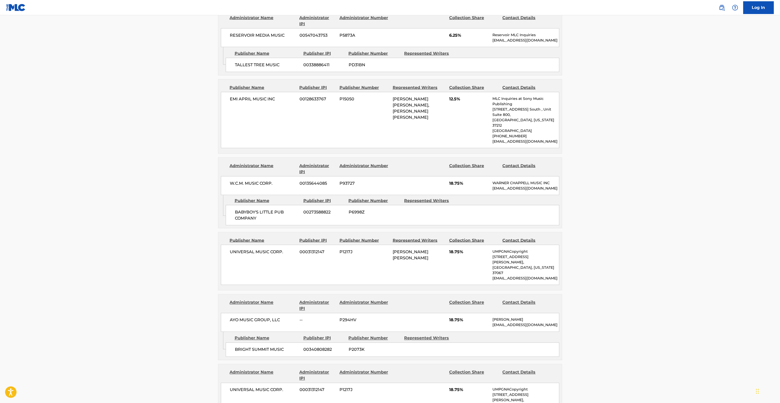
click at [565, 233] on div "< Back to public search results Copy work link GIRLFRIEND (SAMPLES: "BROOKLYN Z…" at bounding box center [390, 158] width 356 height 973
click at [564, 234] on div "< Back to public search results Copy work link GIRLFRIEND (SAMPLES: "BROOKLYN Z…" at bounding box center [390, 158] width 356 height 973
click at [563, 234] on div "< Back to public search results Copy work link GIRLFRIEND (SAMPLES: "BROOKLYN Z…" at bounding box center [390, 158] width 356 height 973
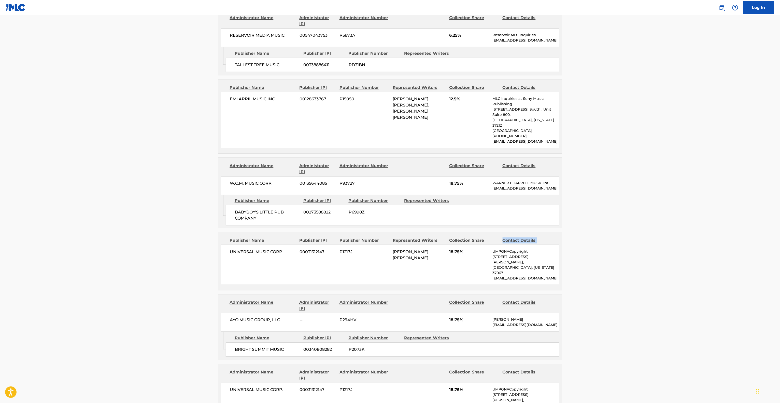
click at [563, 234] on div "< Back to public search results Copy work link GIRLFRIEND (SAMPLES: "BROOKLYN Z…" at bounding box center [390, 158] width 356 height 973
click at [562, 234] on div "< Back to public search results Copy work link GIRLFRIEND (SAMPLES: "BROOKLYN Z…" at bounding box center [390, 158] width 356 height 973
click at [562, 235] on div "< Back to public search results Copy work link GIRLFRIEND (SAMPLES: "BROOKLYN Z…" at bounding box center [390, 158] width 356 height 973
click at [561, 236] on div "Publisher Name Publisher IPI Publisher Number Represented Writers Collection Sh…" at bounding box center [390, 261] width 344 height 58
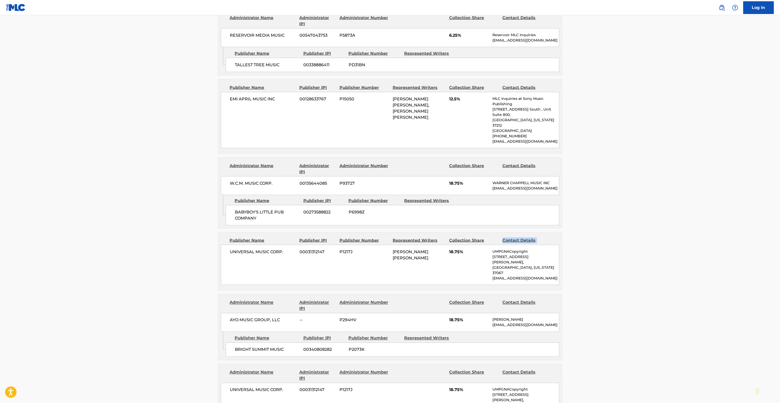
click at [561, 236] on div "Publisher Name Publisher IPI Publisher Number Represented Writers Collection Sh…" at bounding box center [390, 261] width 344 height 58
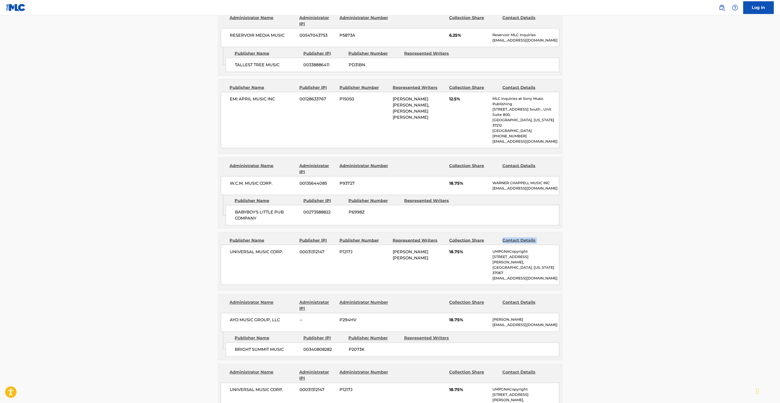
click at [561, 236] on div "Publisher Name Publisher IPI Publisher Number Represented Writers Collection Sh…" at bounding box center [390, 261] width 344 height 58
click at [625, 269] on main "< Back to public search results Copy work link GIRLFRIEND (SAMPLES: "BROOKLYN Z…" at bounding box center [390, 156] width 780 height 994
click at [626, 269] on main "< Back to public search results Copy work link GIRLFRIEND (SAMPLES: "BROOKLYN Z…" at bounding box center [390, 156] width 780 height 994
click at [631, 267] on main "< Back to public search results Copy work link GIRLFRIEND (SAMPLES: "BROOKLYN Z…" at bounding box center [390, 156] width 780 height 994
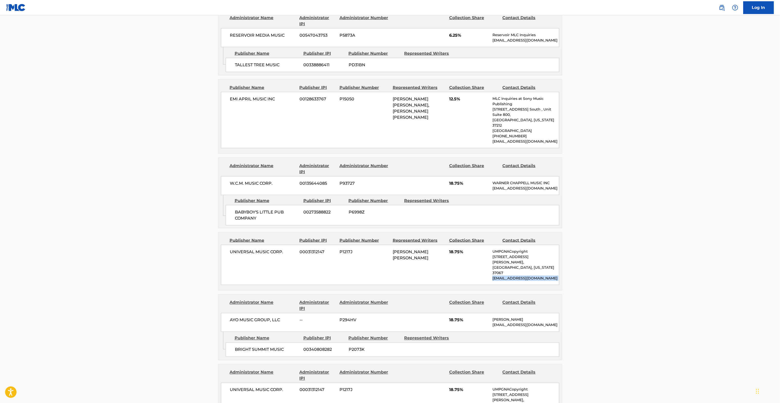
click at [631, 267] on main "< Back to public search results Copy work link GIRLFRIEND (SAMPLES: "BROOKLYN Z…" at bounding box center [390, 156] width 780 height 994
click at [191, 159] on main "< Back to public search results Copy work link GIRLFRIEND (SAMPLES: "BROOKLYN Z…" at bounding box center [390, 156] width 780 height 994
